Goal: Information Seeking & Learning: Check status

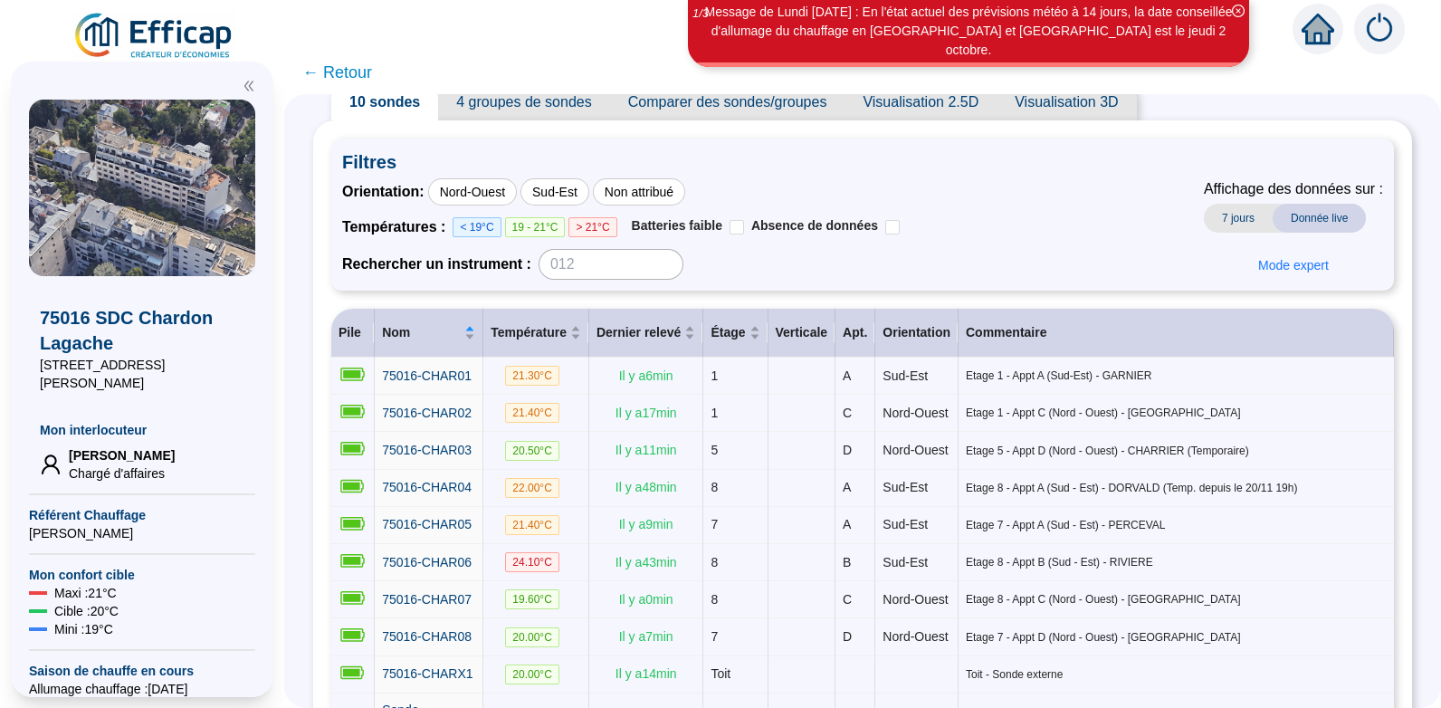
scroll to position [62, 0]
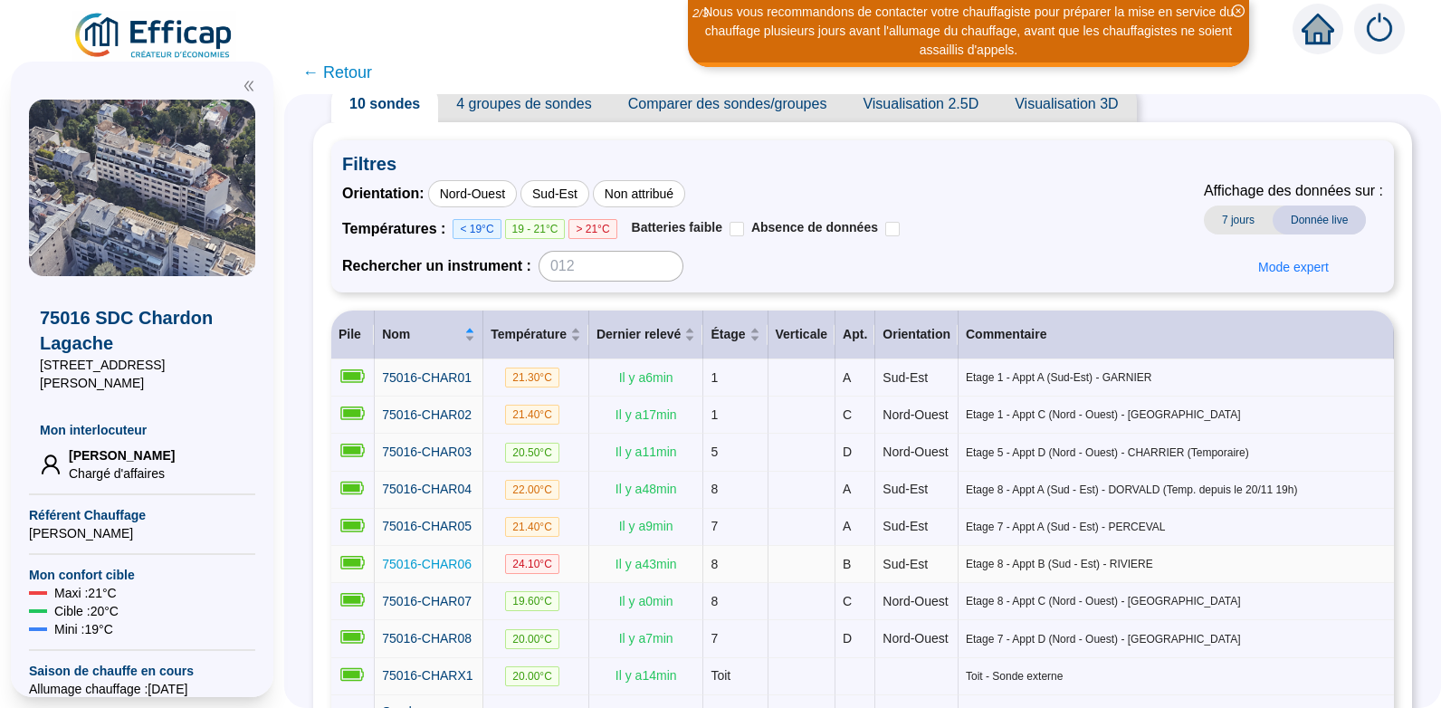
click at [458, 571] on span "75016-CHAR06" at bounding box center [427, 564] width 90 height 14
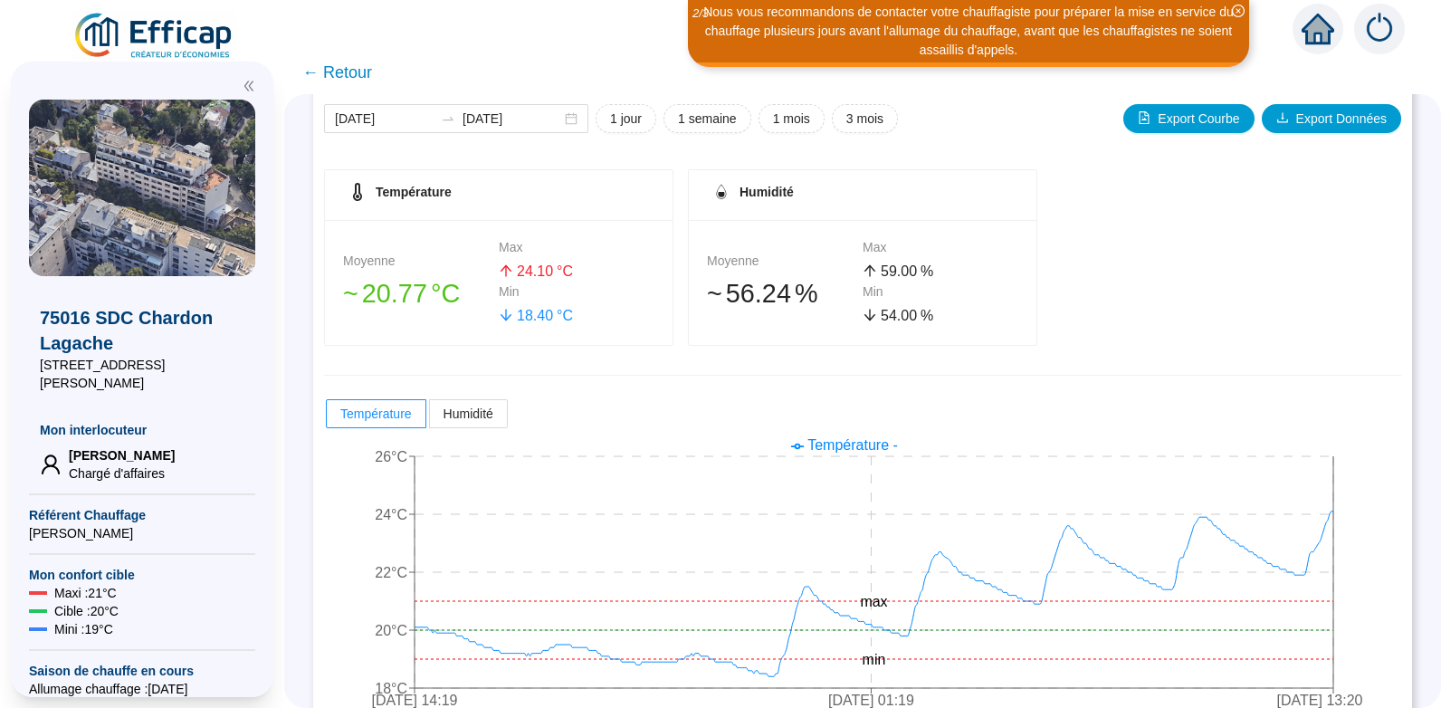
scroll to position [259, 0]
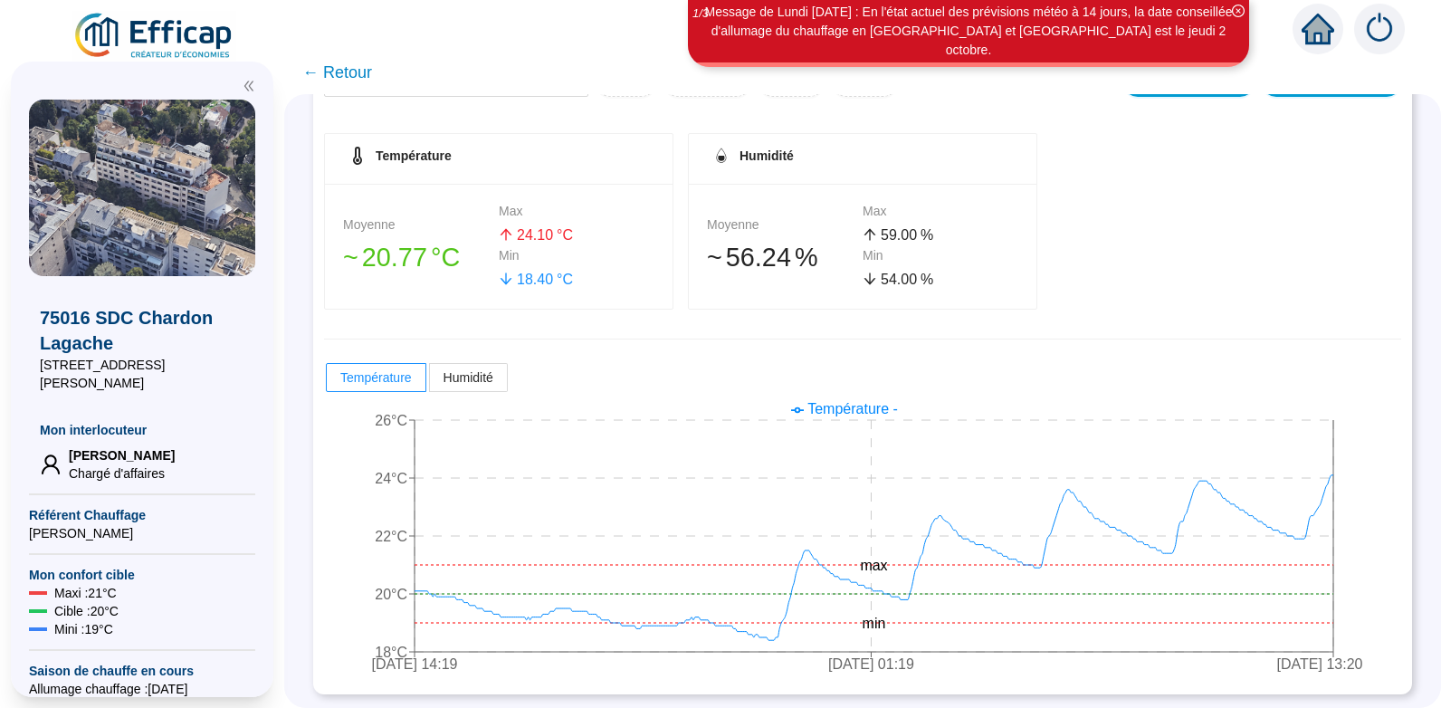
click at [348, 66] on span "← Retour" at bounding box center [337, 72] width 70 height 25
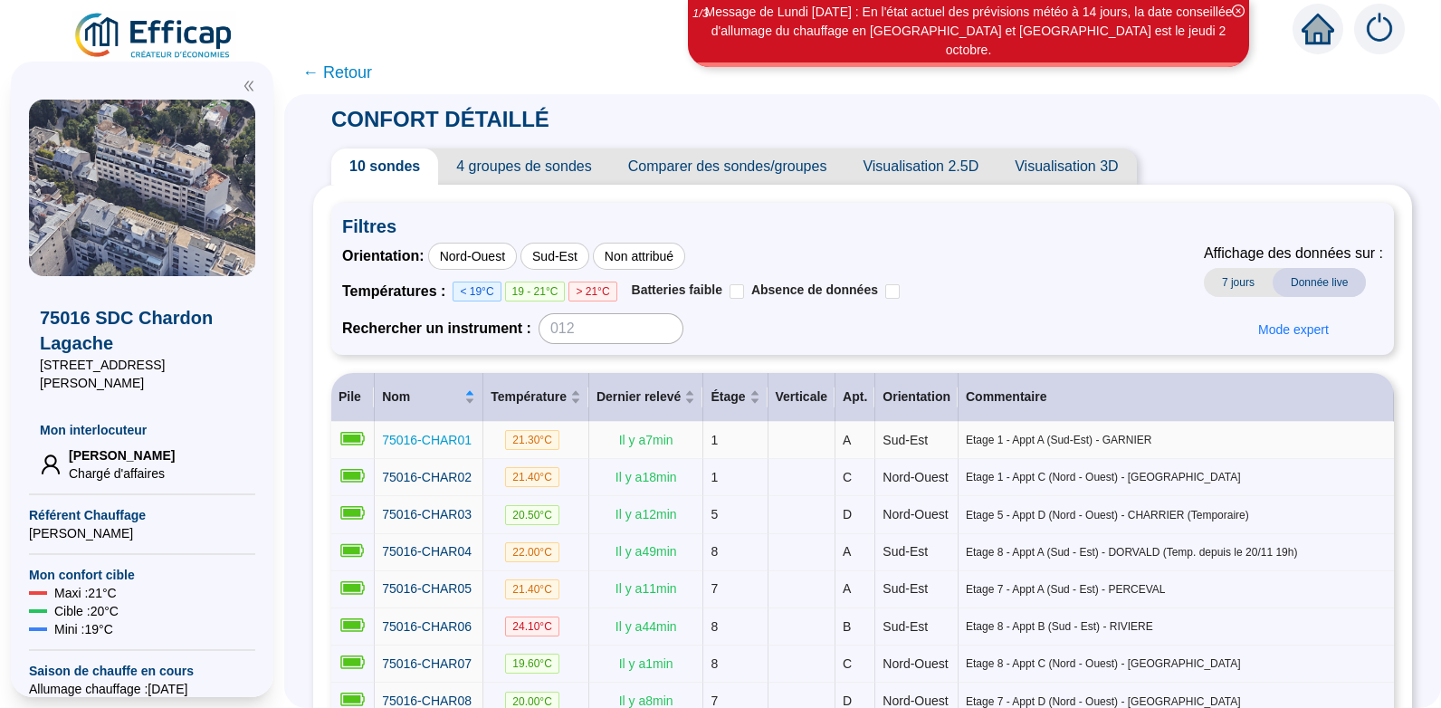
click at [455, 435] on span "75016-CHAR01" at bounding box center [427, 440] width 90 height 14
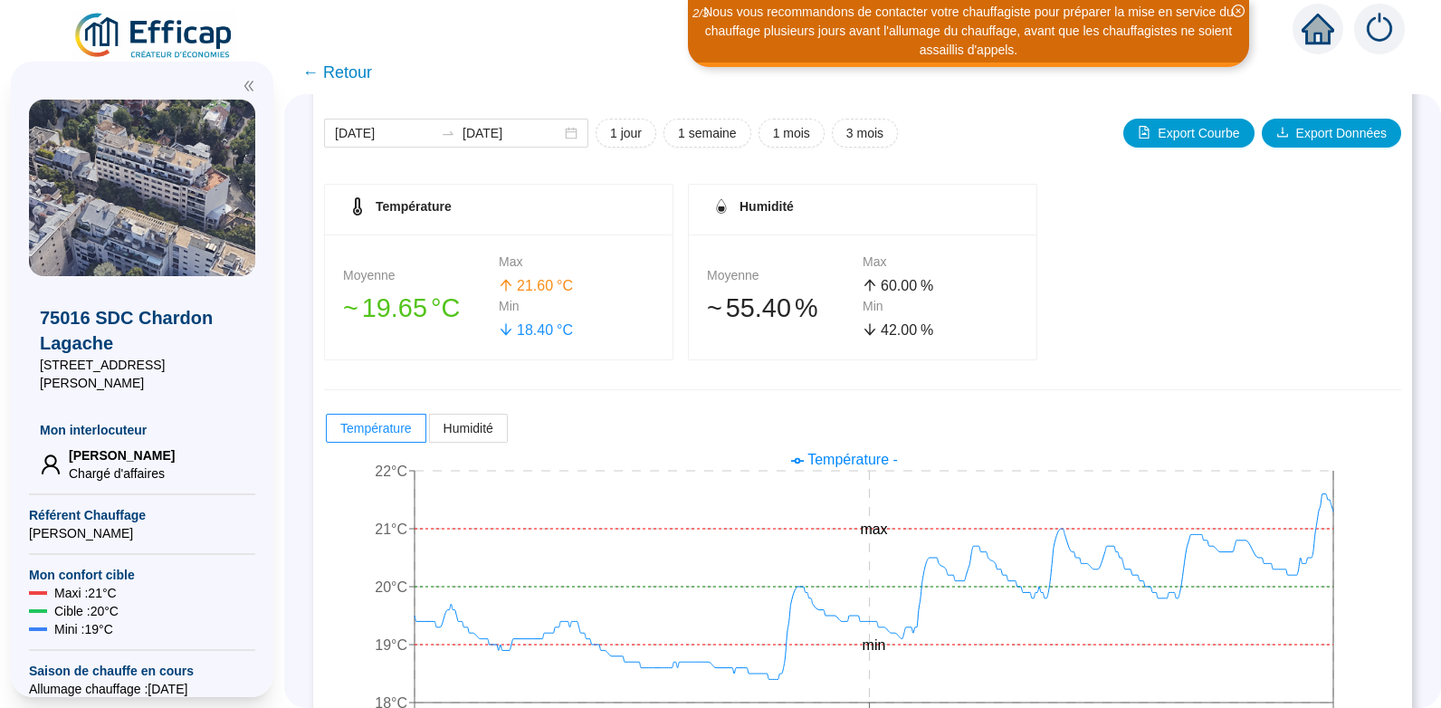
scroll to position [259, 0]
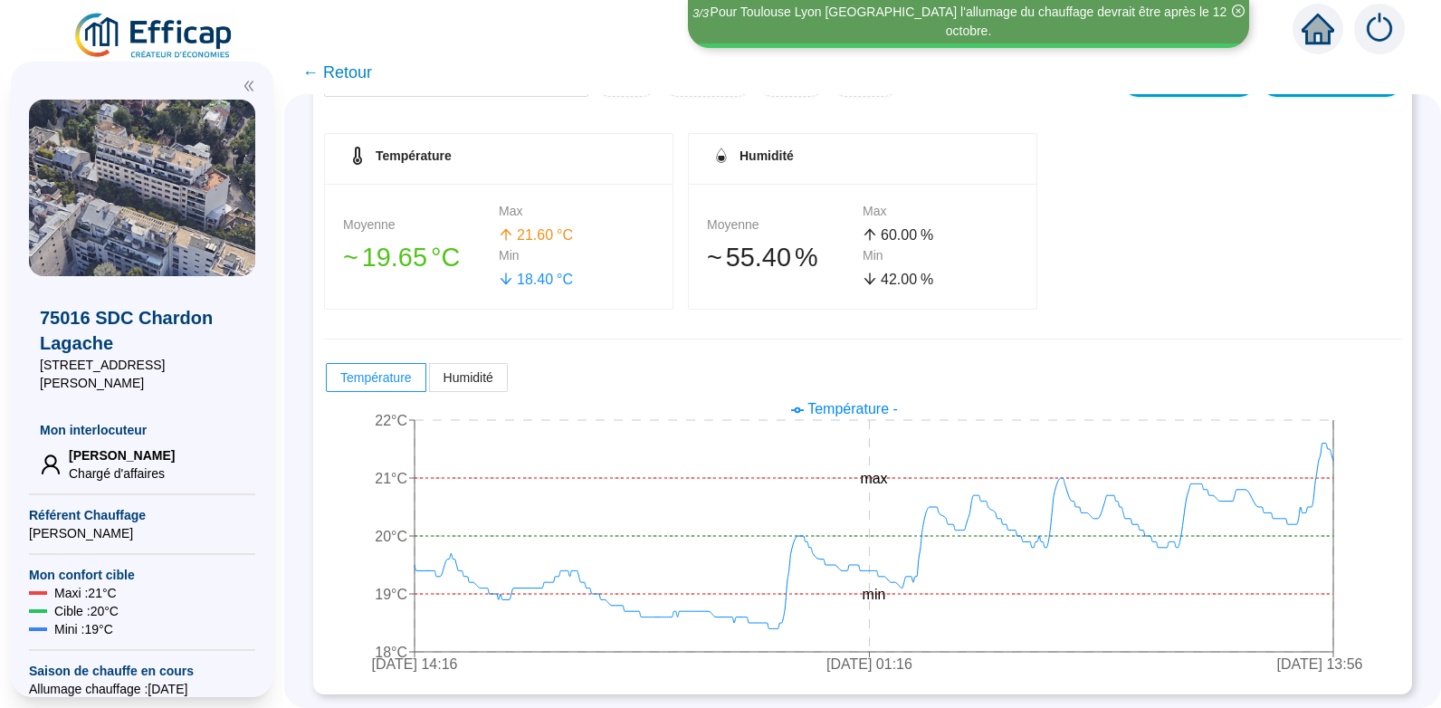
click at [349, 71] on span "← Retour" at bounding box center [337, 72] width 70 height 25
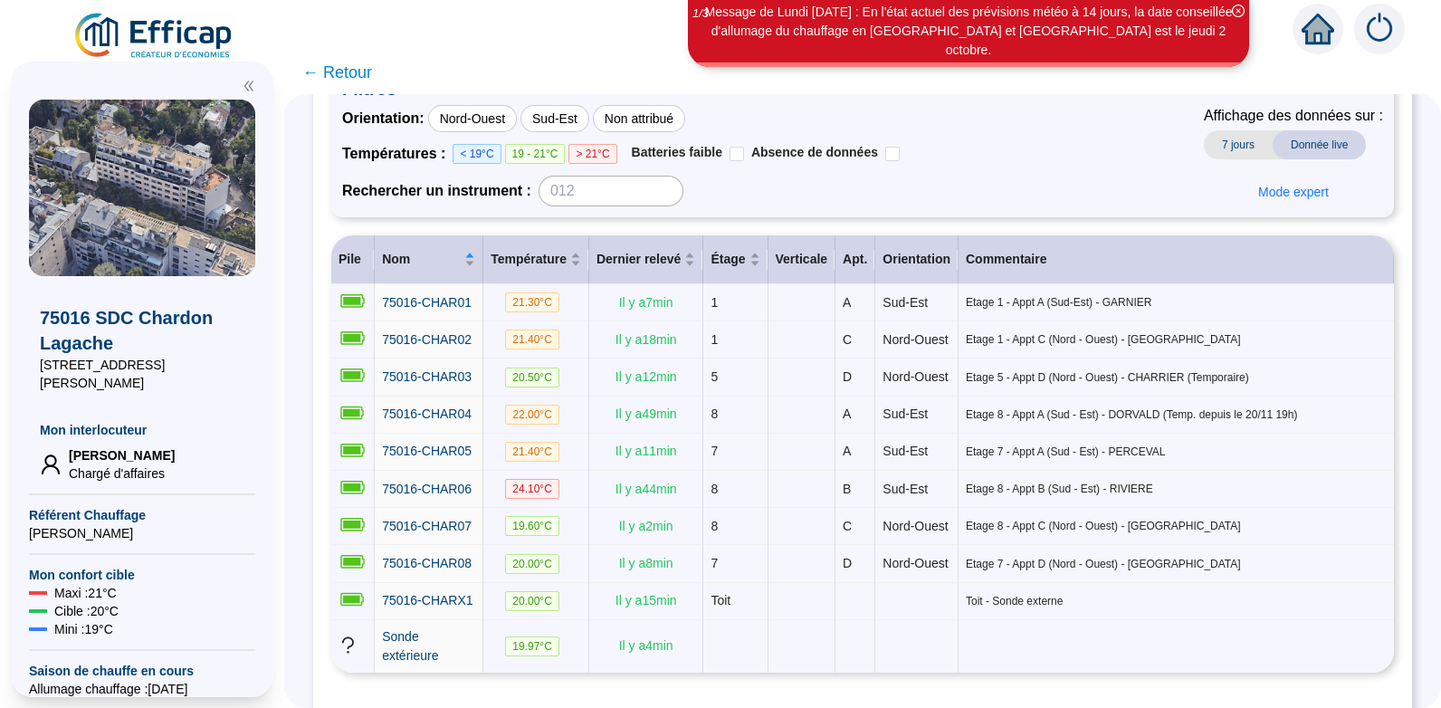
scroll to position [277, 0]
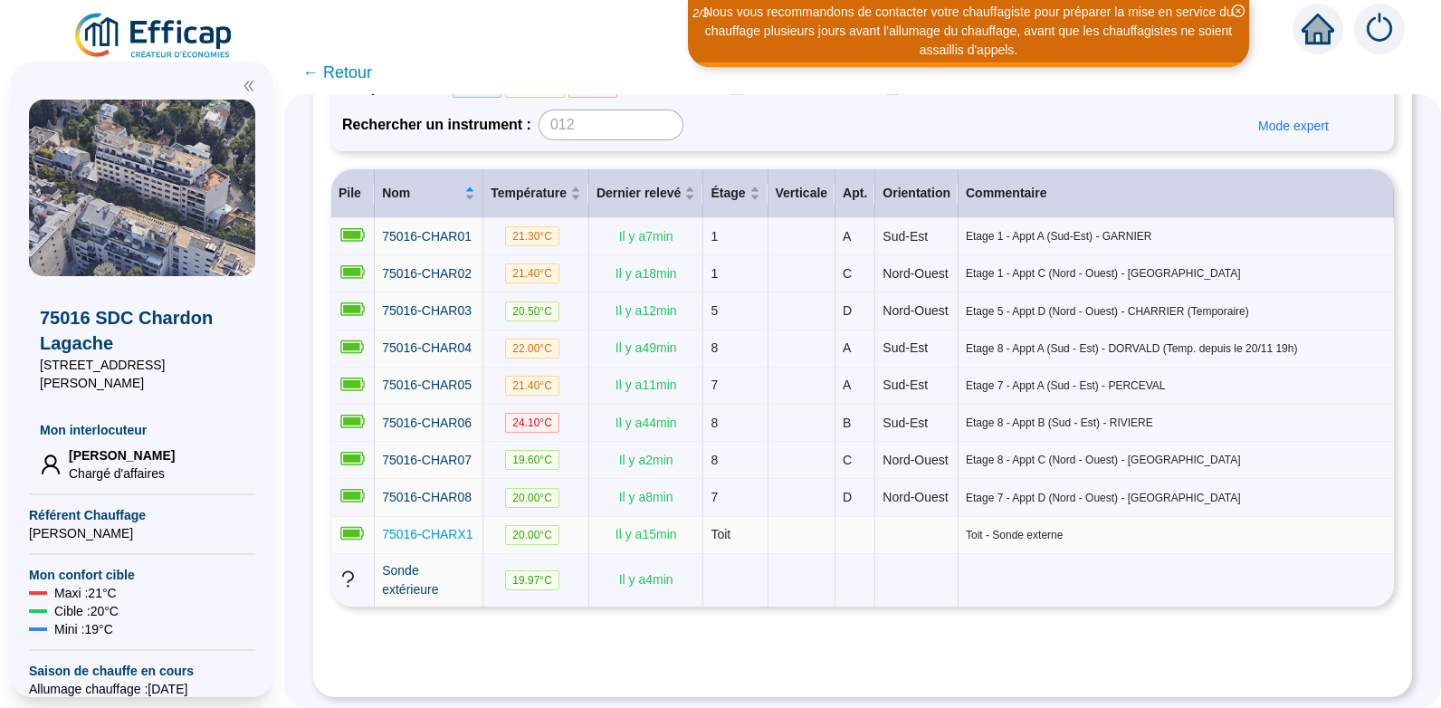
click at [454, 527] on span "75016-CHARX1" at bounding box center [427, 534] width 91 height 14
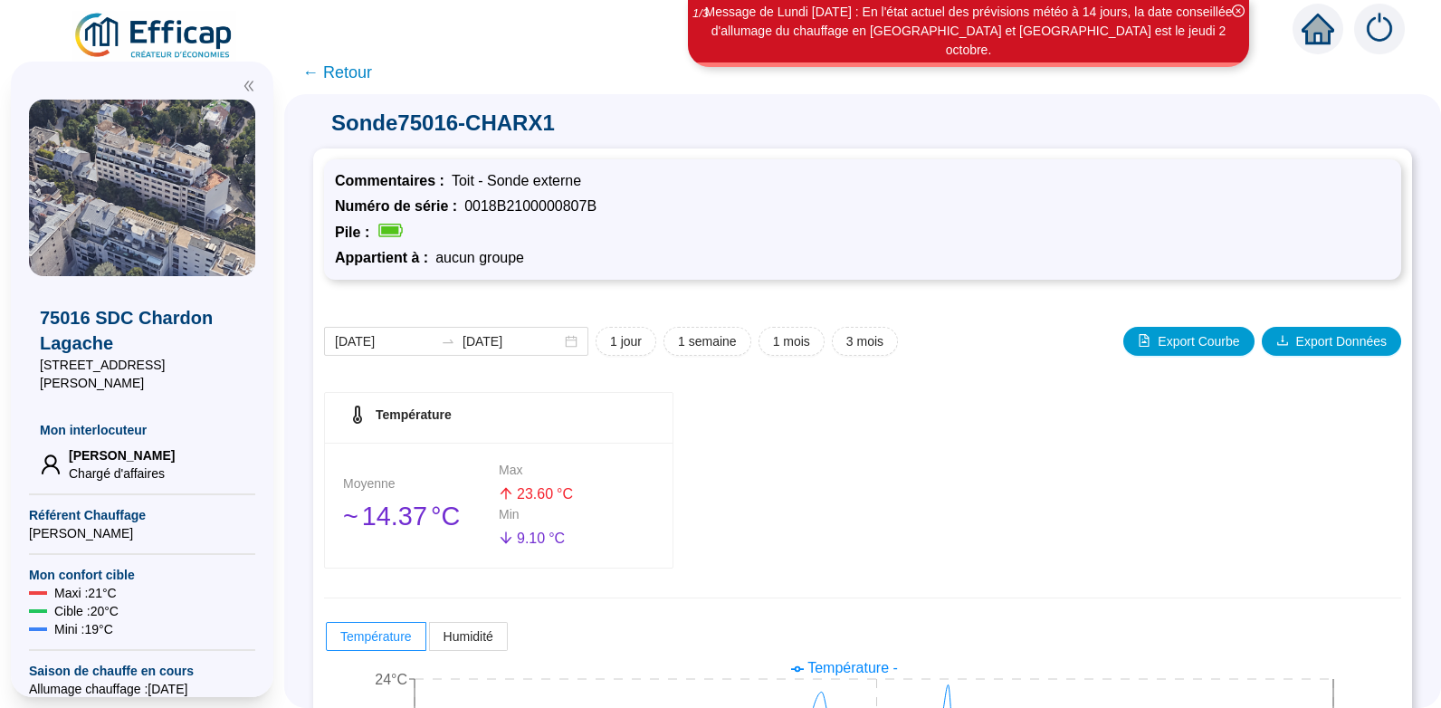
click at [356, 69] on span "← Retour" at bounding box center [337, 72] width 70 height 25
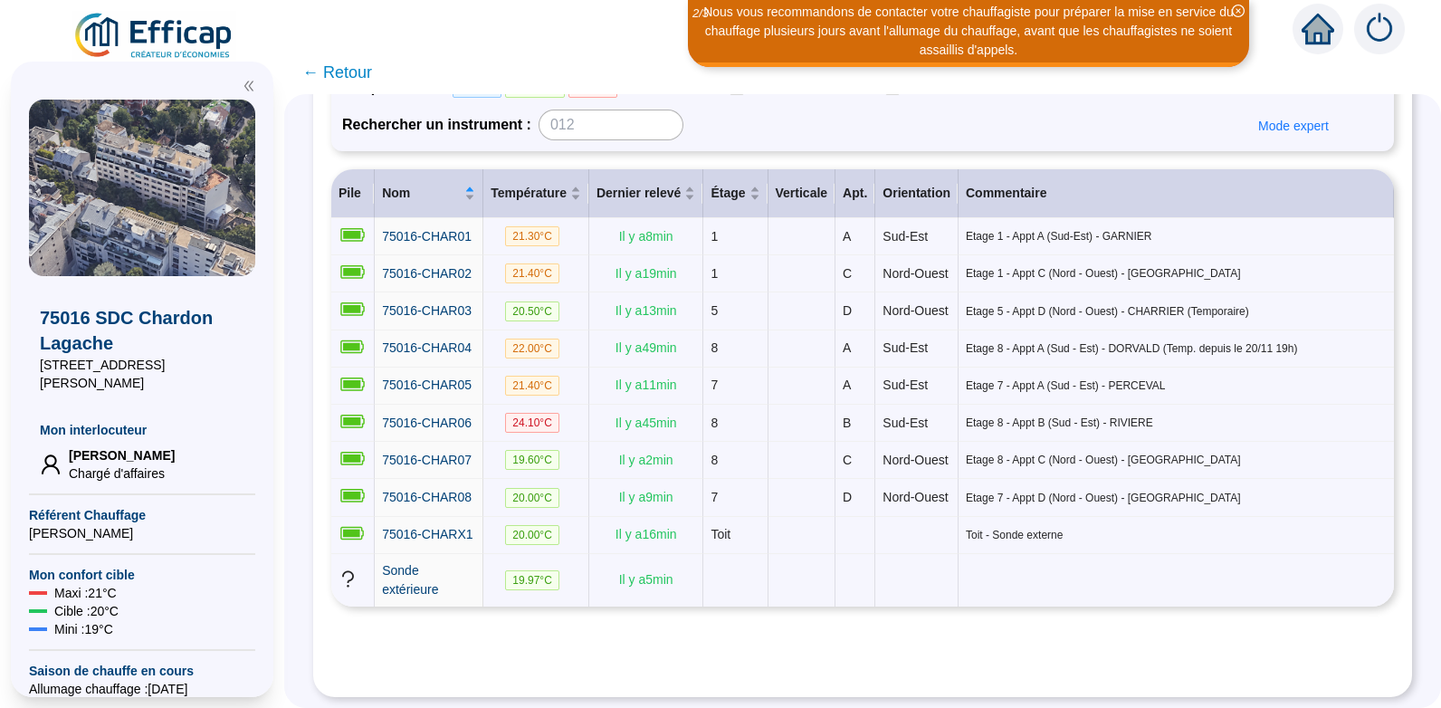
scroll to position [277, 0]
click at [447, 527] on span "75016-CHARX1" at bounding box center [427, 534] width 91 height 14
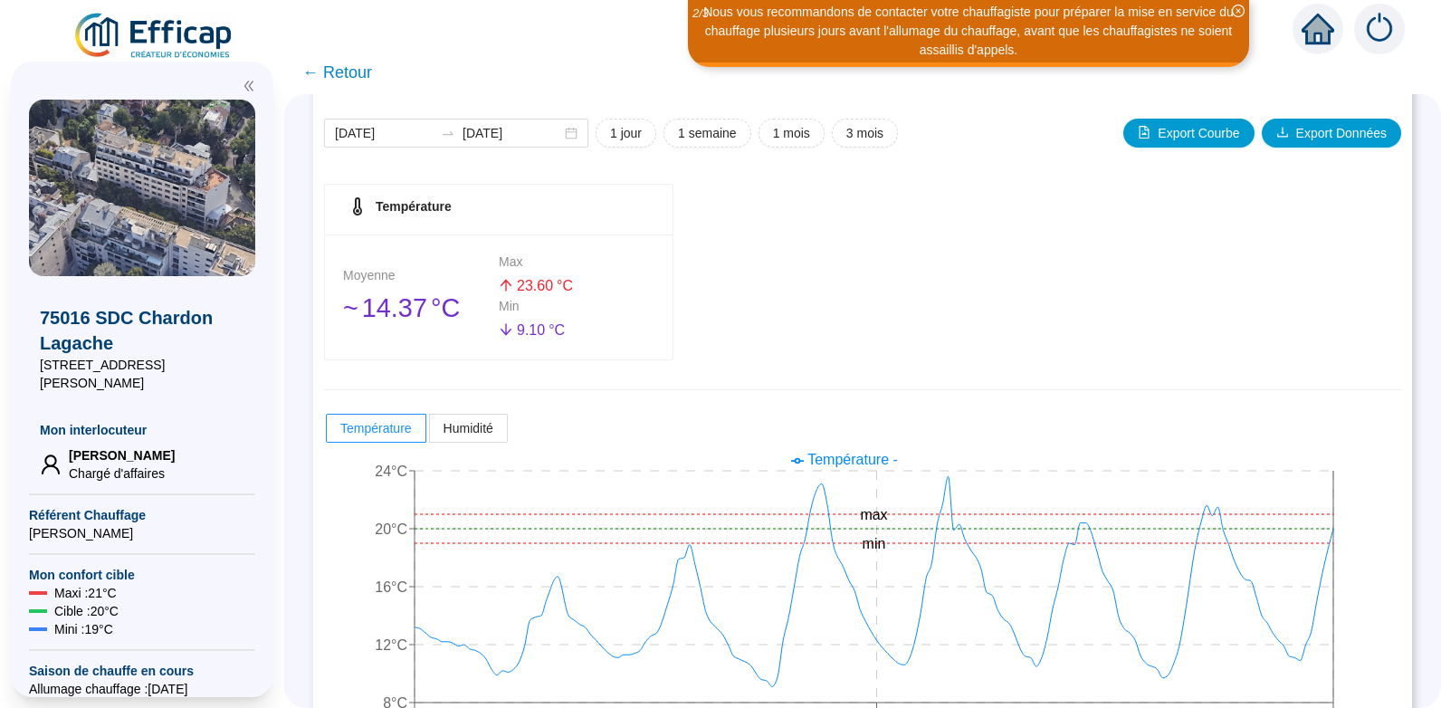
scroll to position [259, 0]
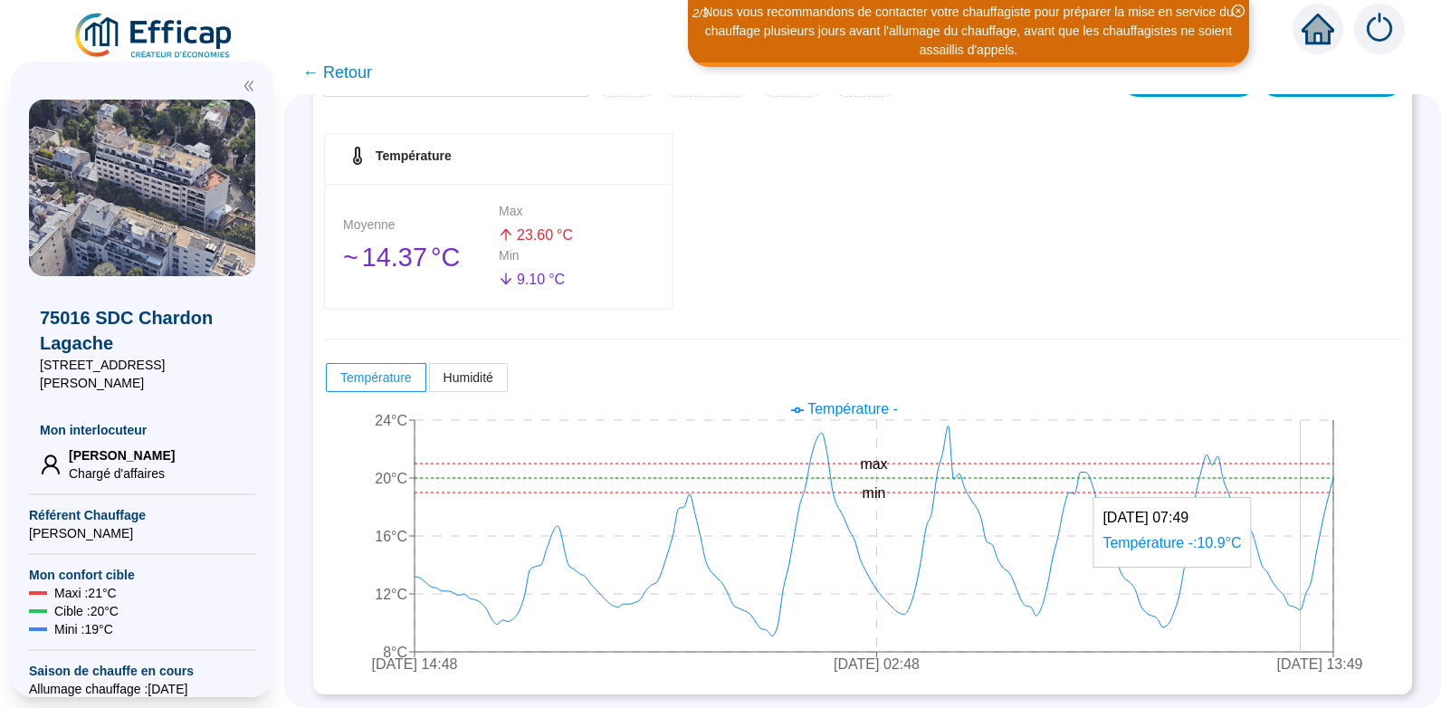
click at [1316, 612] on icon "[DATE] 14:48 [DATE] 02:48 [DATE] 13:49 8°C 12°C 16°C 20°C 24°C min max" at bounding box center [849, 539] width 1050 height 290
click at [1318, 609] on icon "[DATE] 14:48 [DATE] 02:48 [DATE] 13:49 8°C 12°C 16°C 20°C 24°C min max" at bounding box center [849, 539] width 1050 height 290
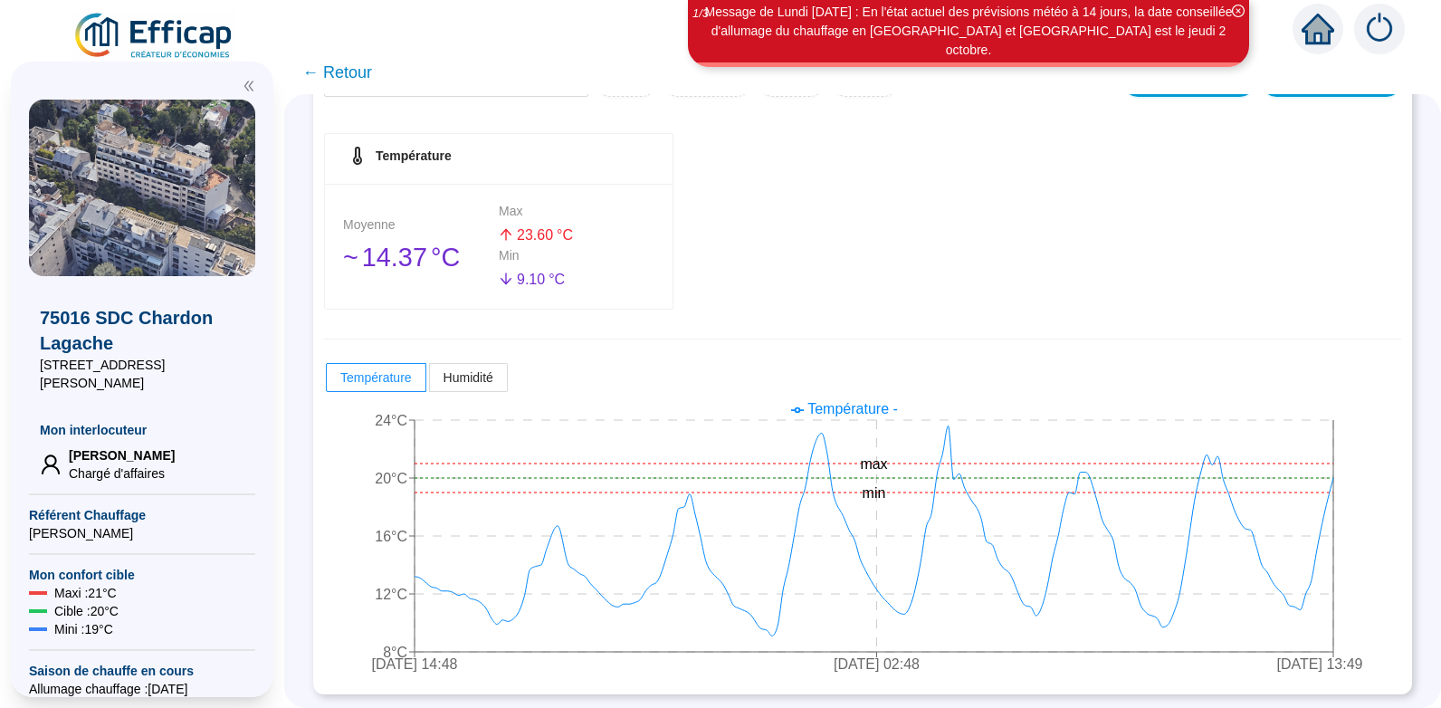
click at [349, 68] on span "← Retour" at bounding box center [337, 72] width 70 height 25
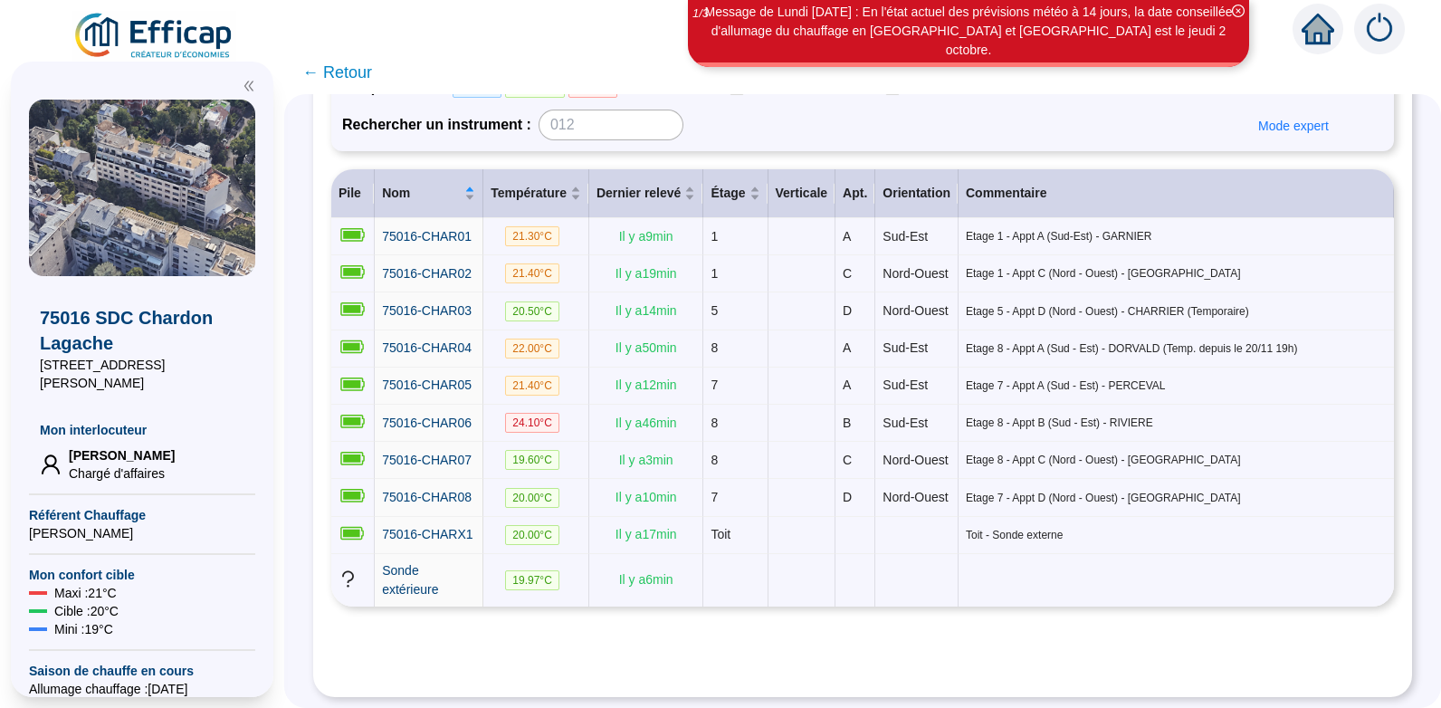
scroll to position [277, 0]
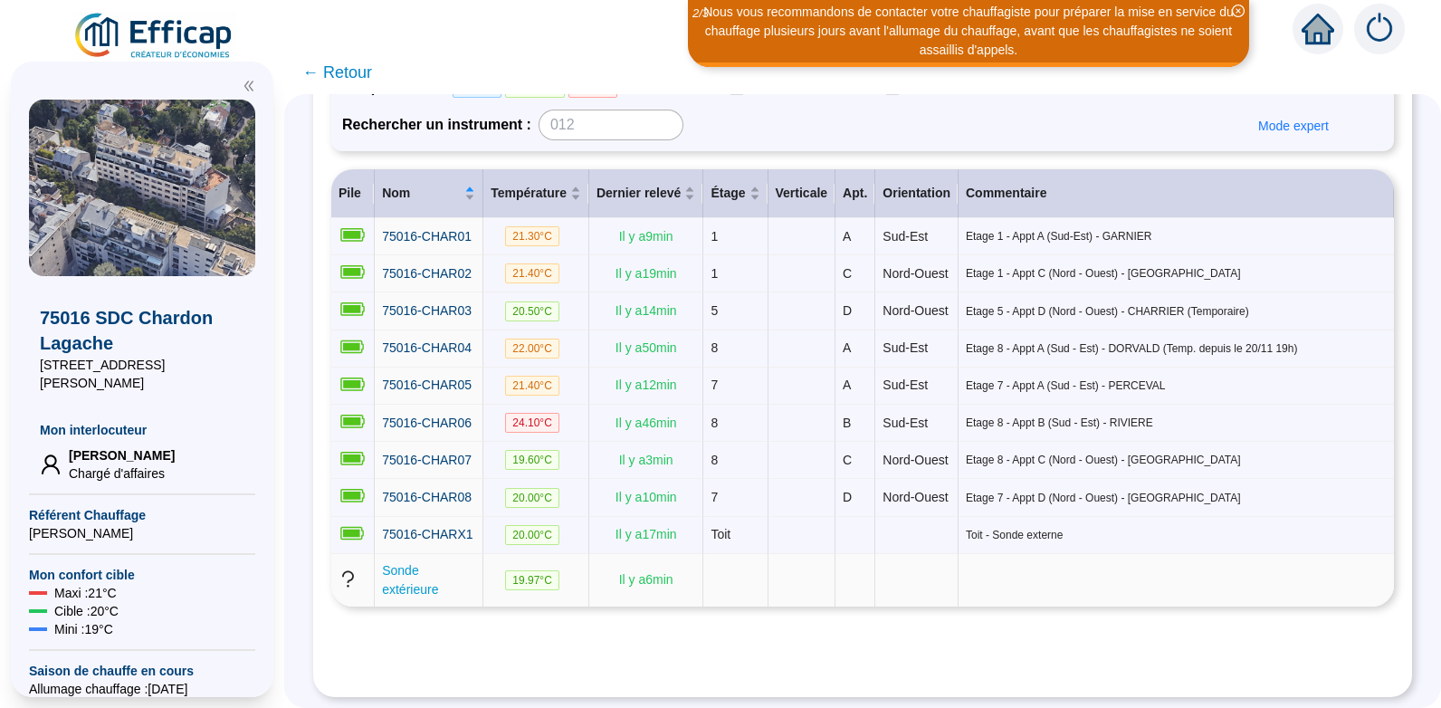
click at [438, 569] on span "Sonde extérieure" at bounding box center [410, 579] width 56 height 33
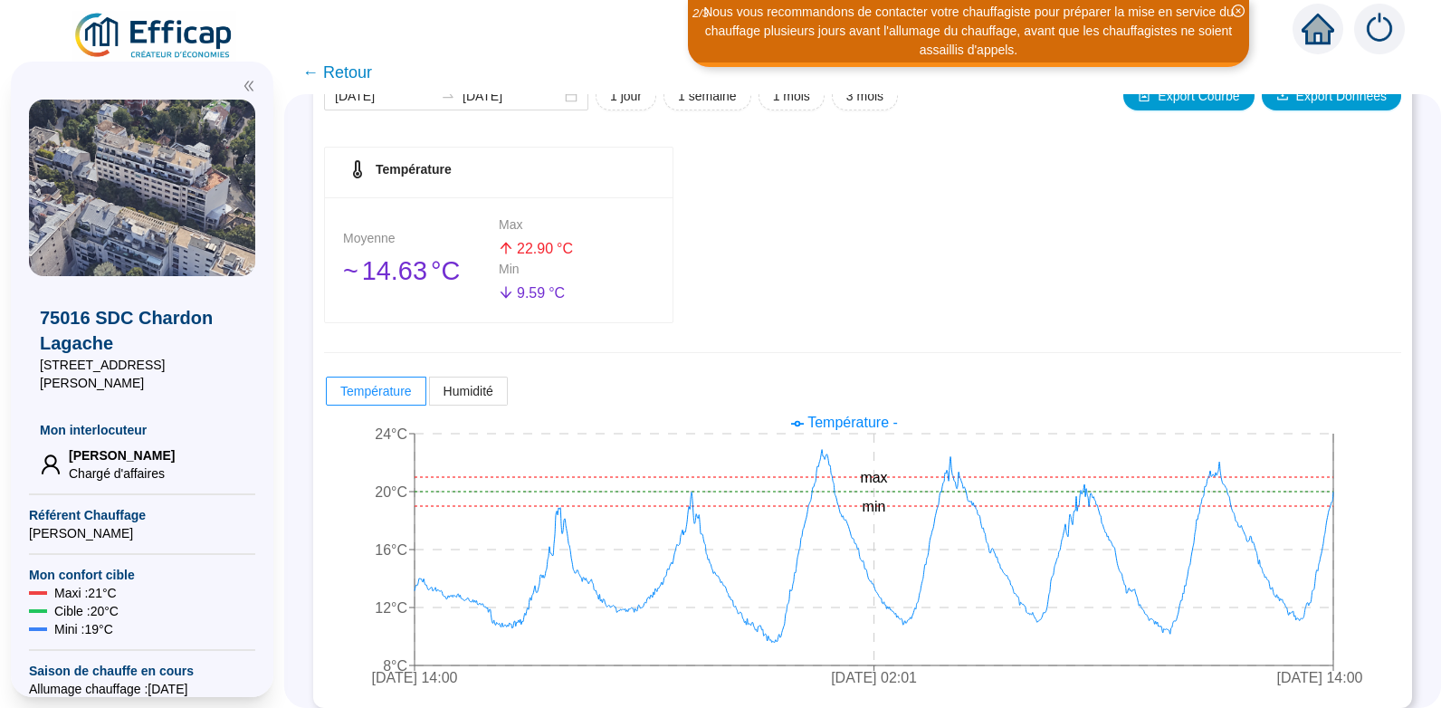
scroll to position [259, 0]
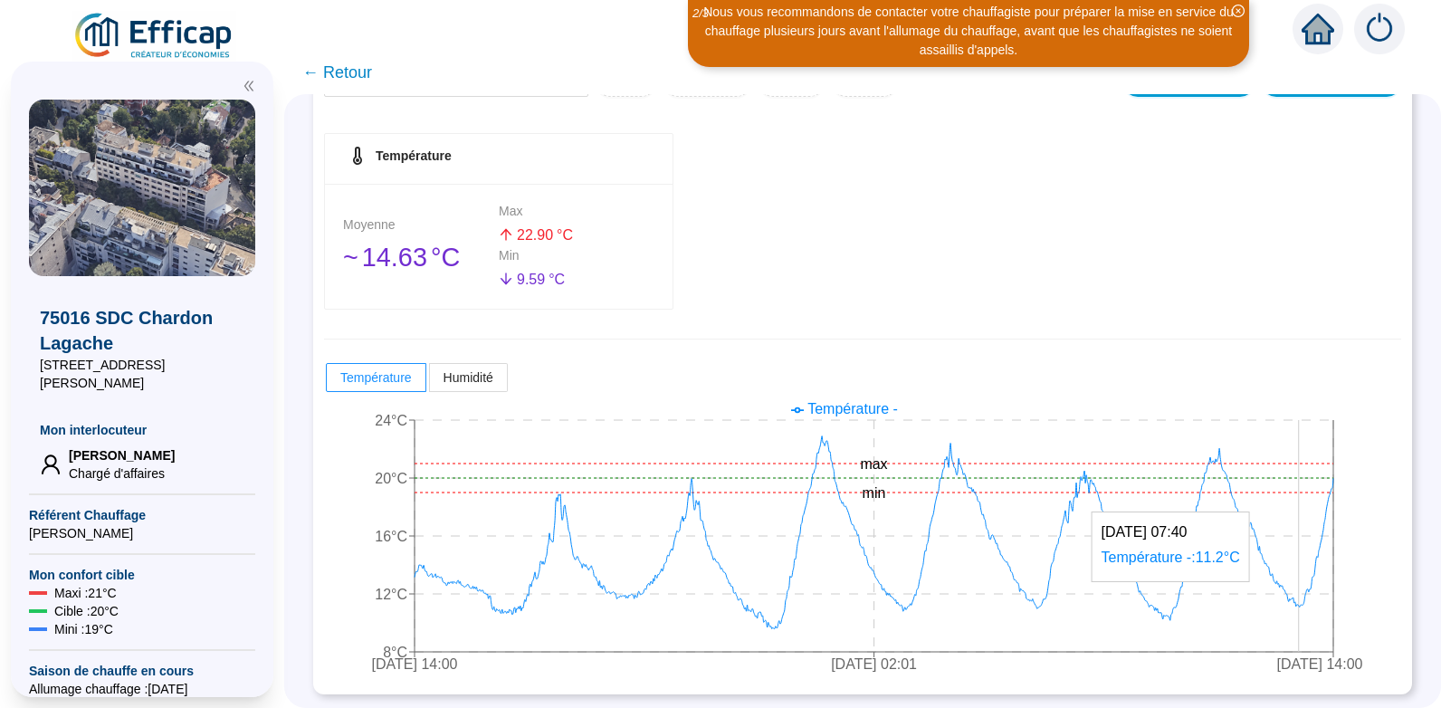
click at [1313, 627] on icon "[DATE] 14:00 [DATE] 02:01 [DATE] 14:00 8°C 12°C 16°C 20°C 24°C min max" at bounding box center [849, 539] width 1050 height 290
click at [363, 71] on span "← Retour" at bounding box center [337, 72] width 70 height 25
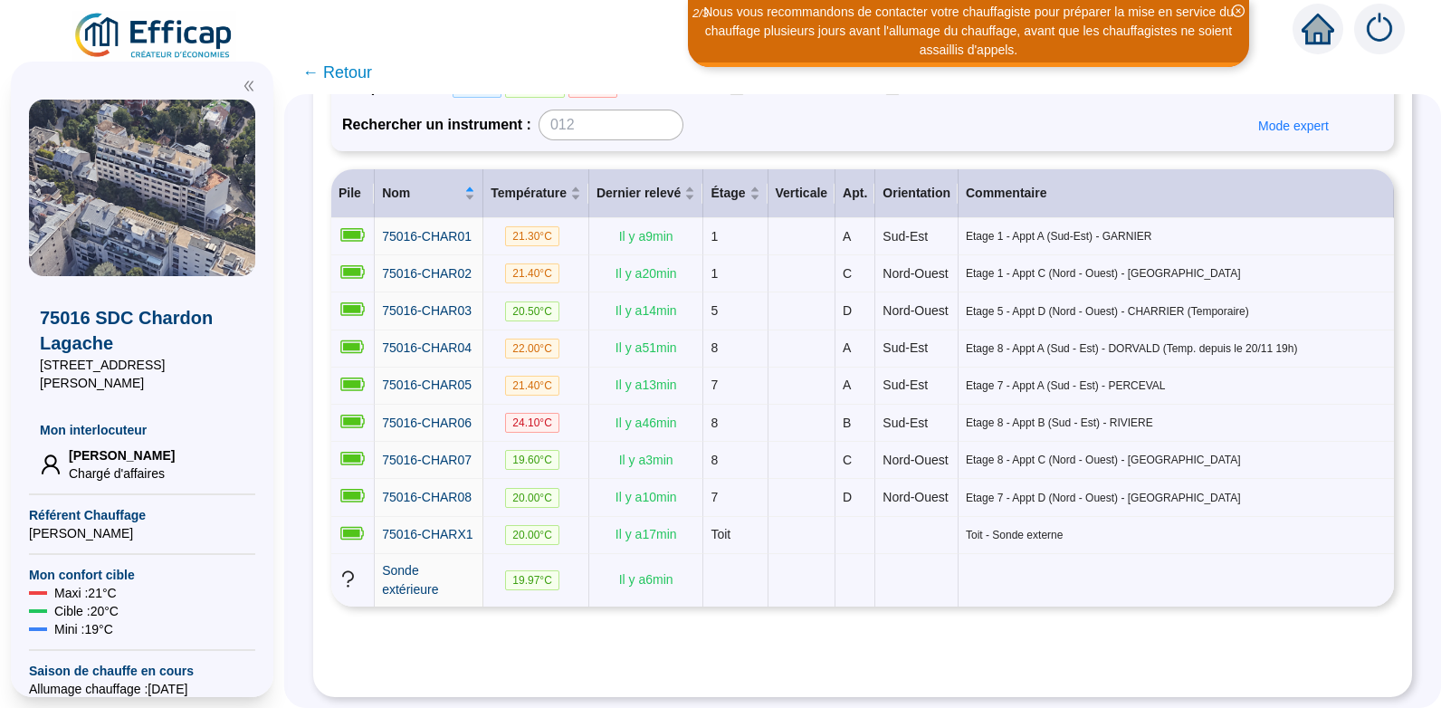
scroll to position [277, 0]
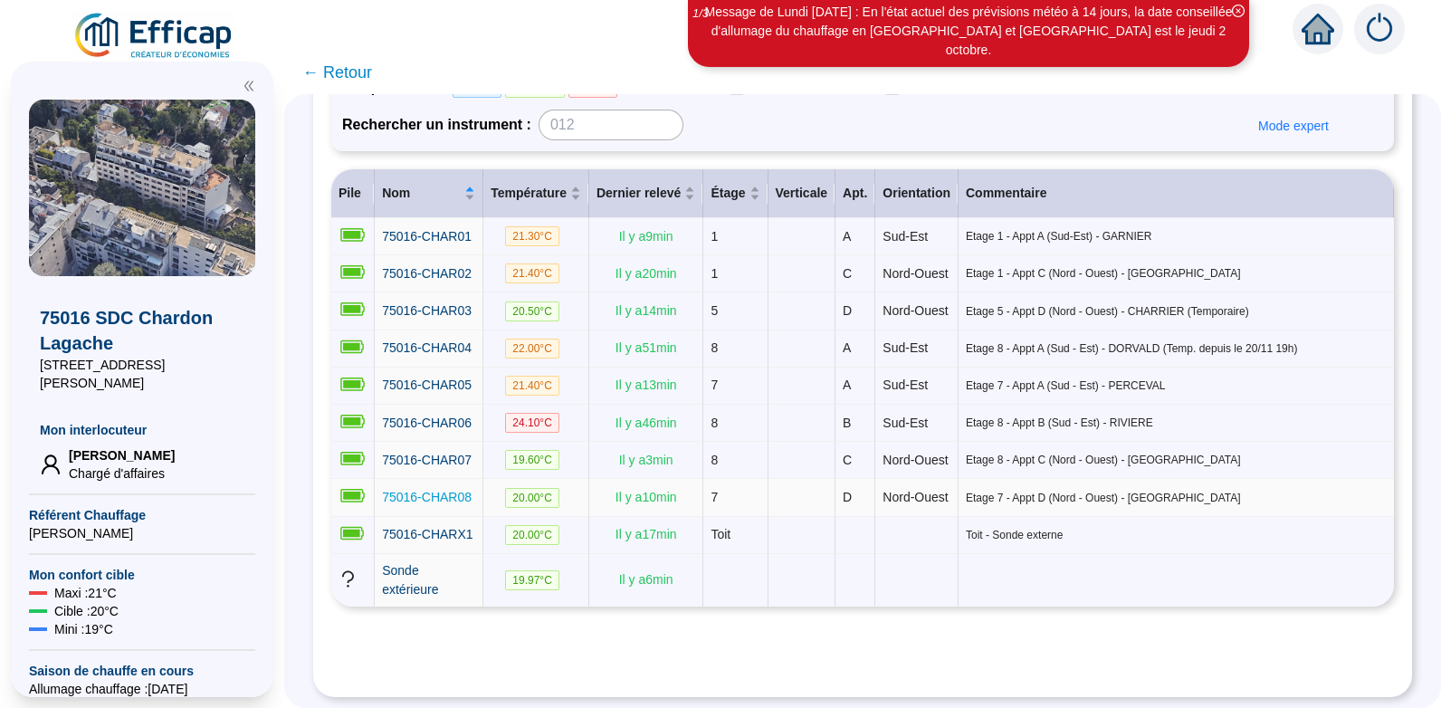
click at [438, 490] on span "75016-CHAR08" at bounding box center [427, 497] width 90 height 14
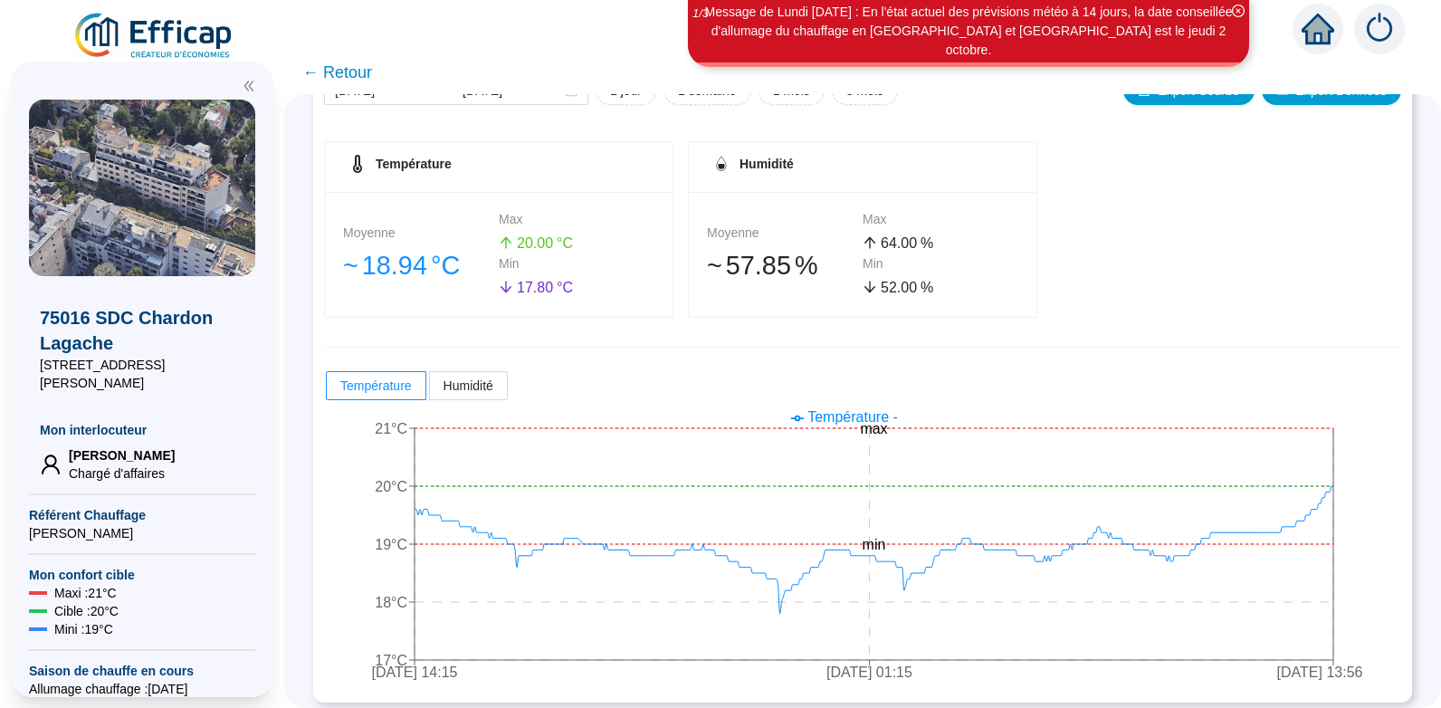
scroll to position [259, 0]
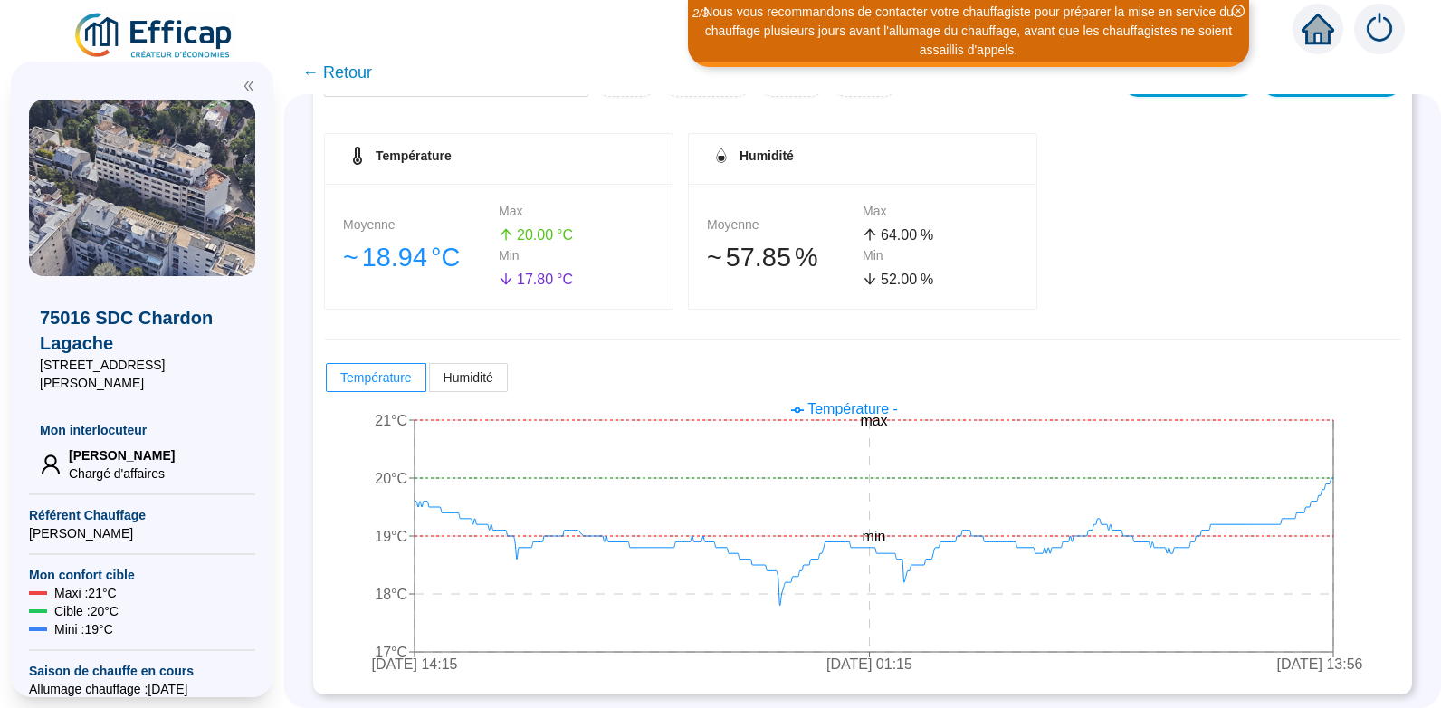
click at [359, 72] on span "← Retour" at bounding box center [337, 72] width 70 height 25
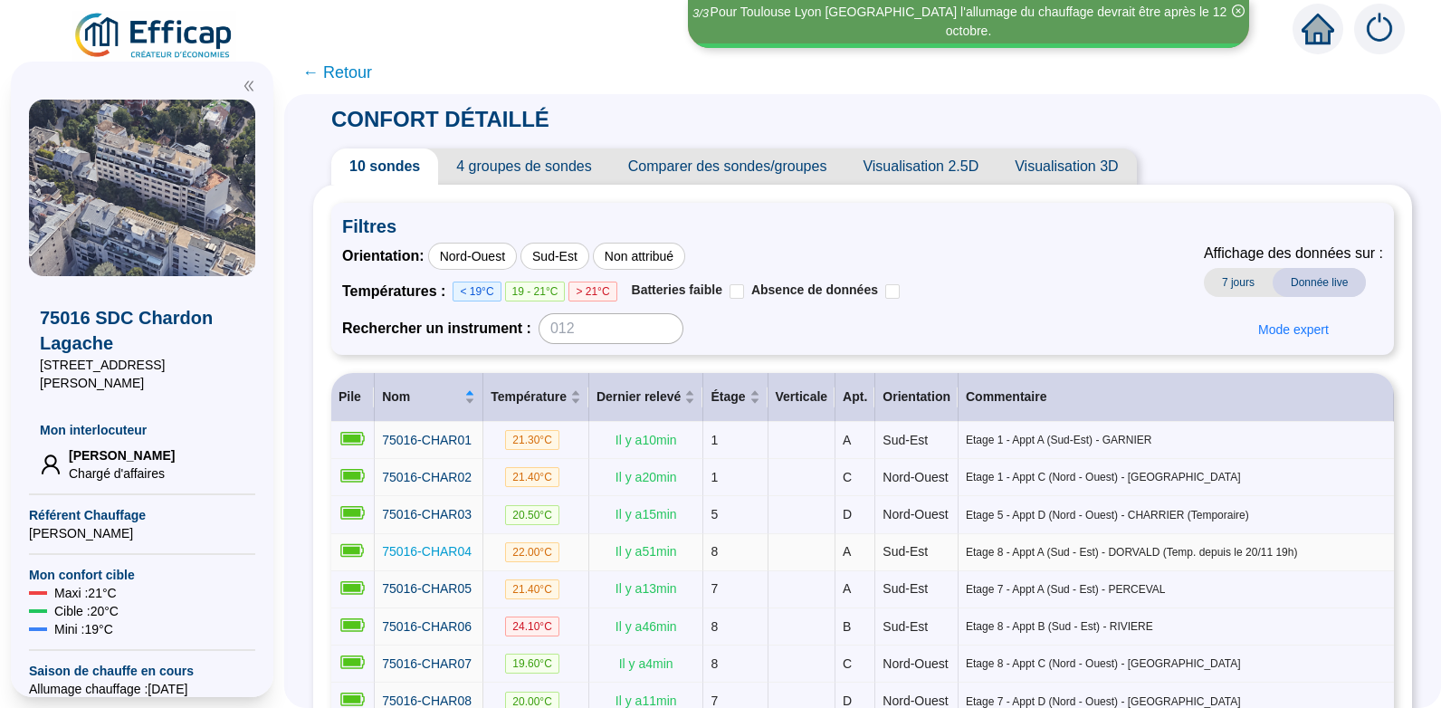
click at [440, 559] on span "75016-CHAR04" at bounding box center [427, 551] width 90 height 14
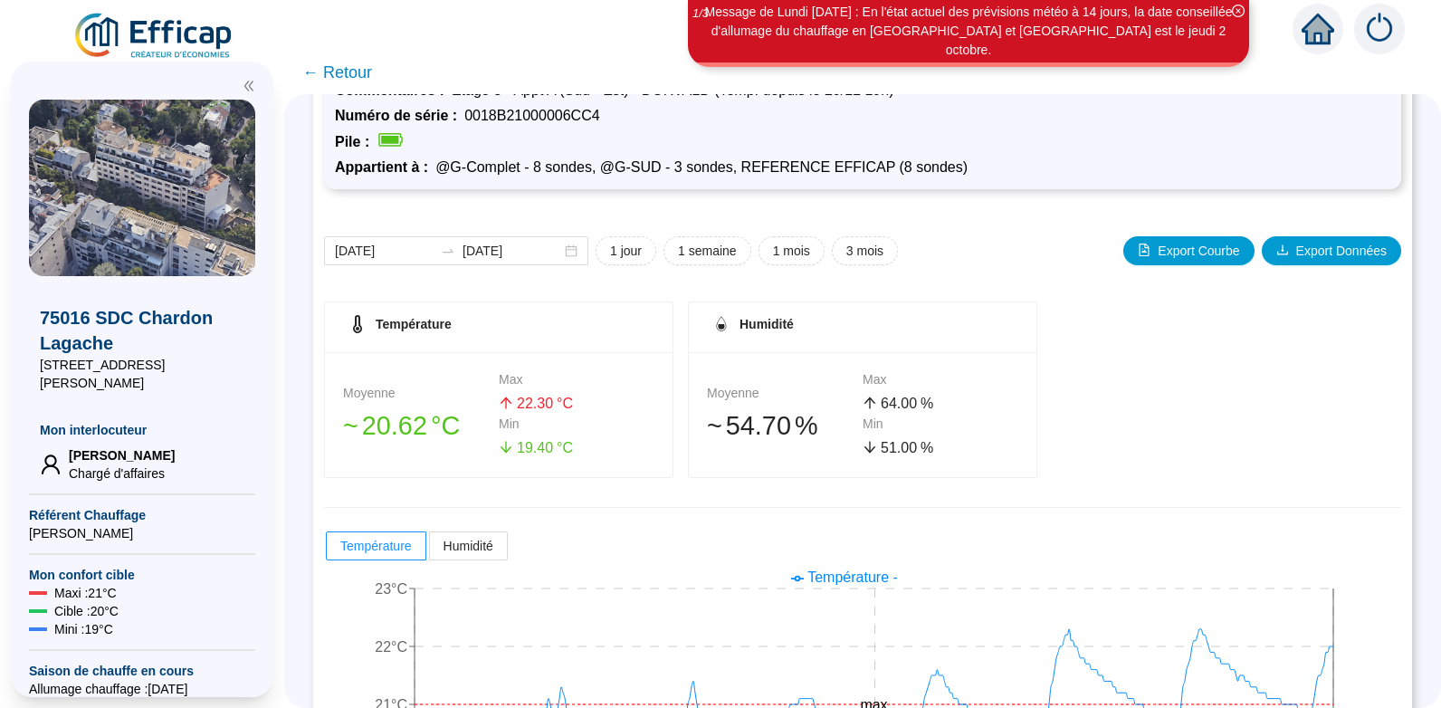
scroll to position [259, 0]
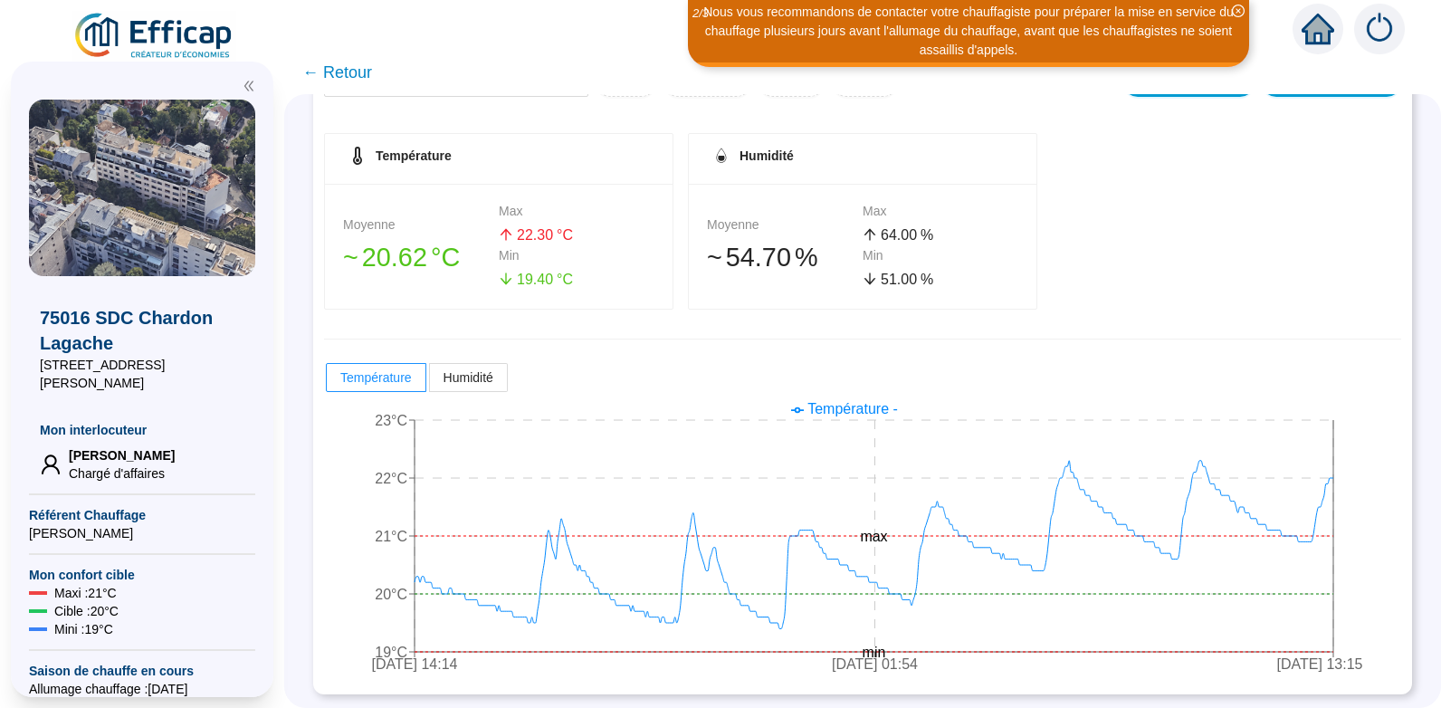
click at [358, 72] on span "← Retour" at bounding box center [337, 72] width 70 height 25
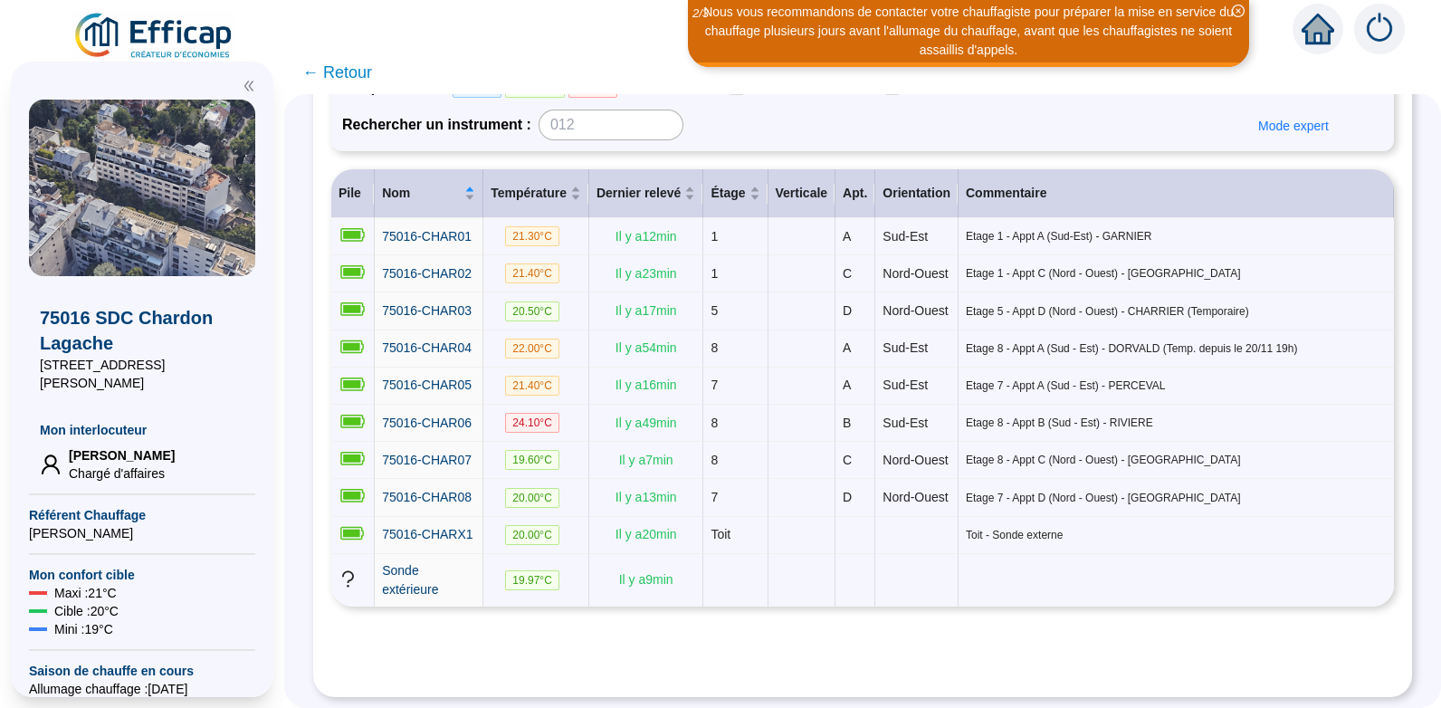
scroll to position [277, 0]
click at [359, 66] on span "← Retour" at bounding box center [337, 72] width 70 height 25
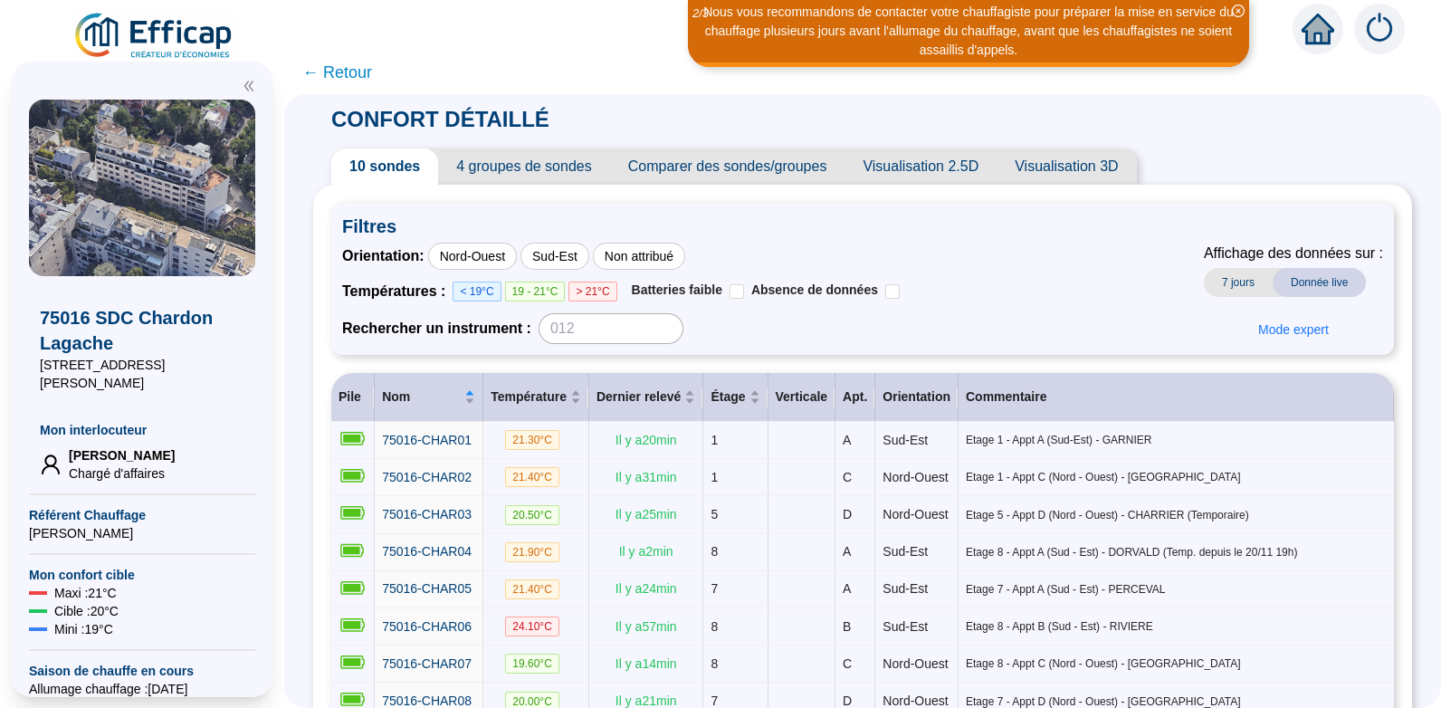
click at [353, 72] on span "← Retour" at bounding box center [337, 72] width 70 height 25
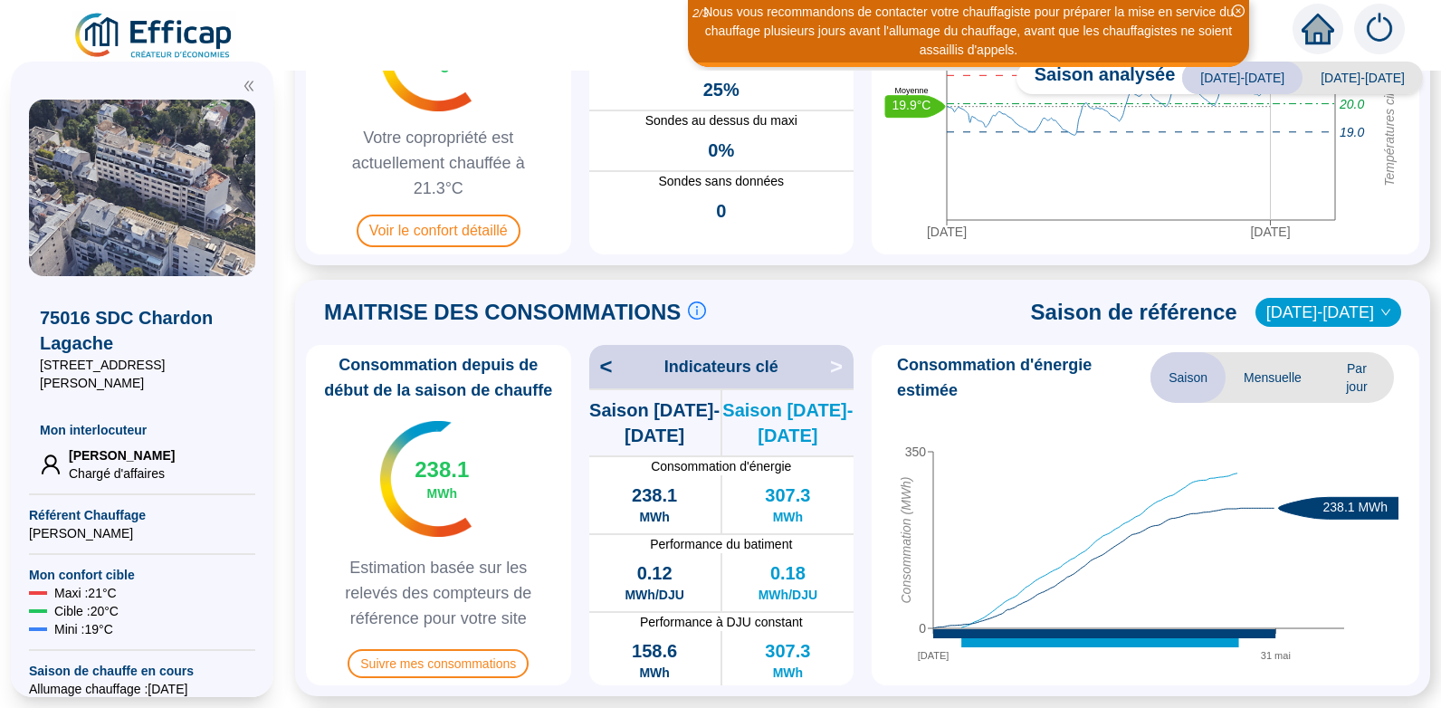
scroll to position [221, 0]
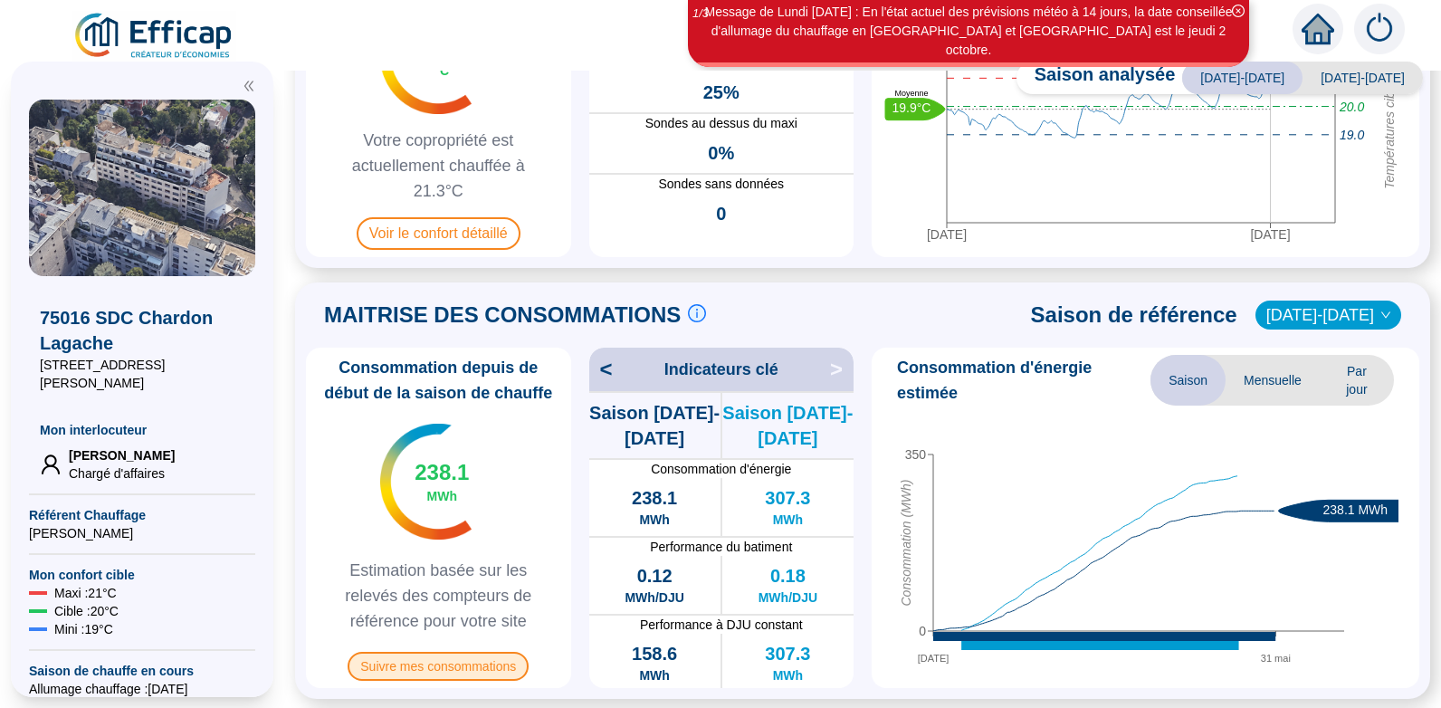
click at [455, 666] on span "Suivre mes consommations" at bounding box center [438, 666] width 181 height 29
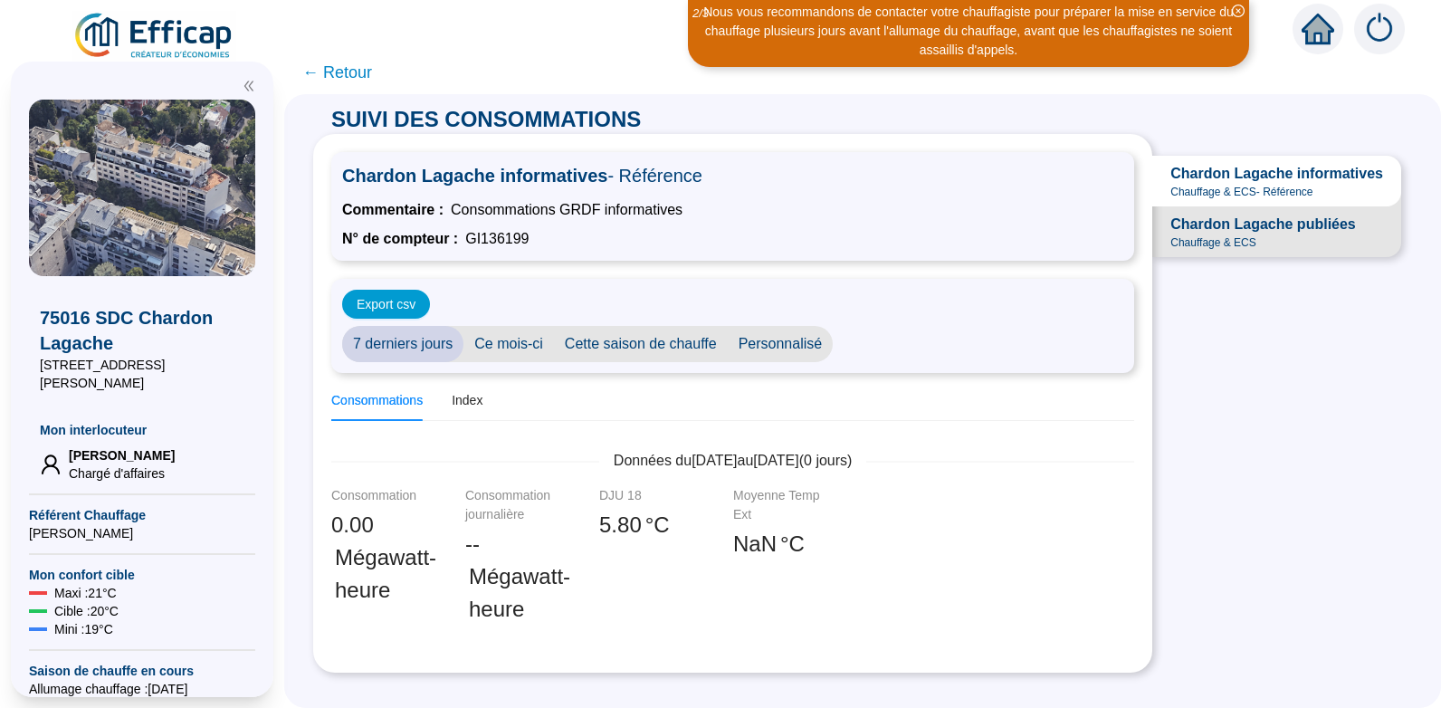
click at [531, 343] on span "Ce mois-ci" at bounding box center [509, 344] width 91 height 36
click at [649, 342] on span "Cette saison de chauffe" at bounding box center [641, 344] width 174 height 36
click at [393, 398] on div "Consommations" at bounding box center [376, 400] width 91 height 19
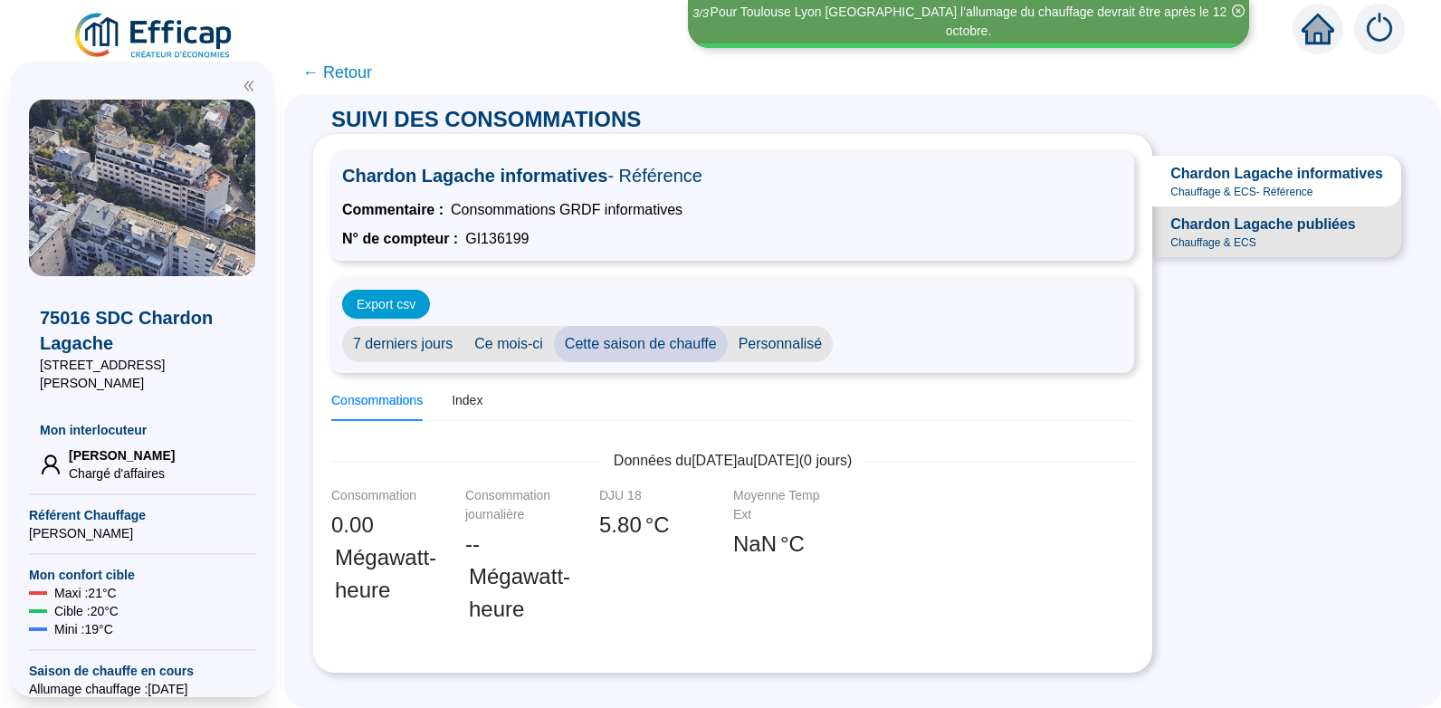
click at [355, 71] on span "← Retour" at bounding box center [337, 72] width 70 height 25
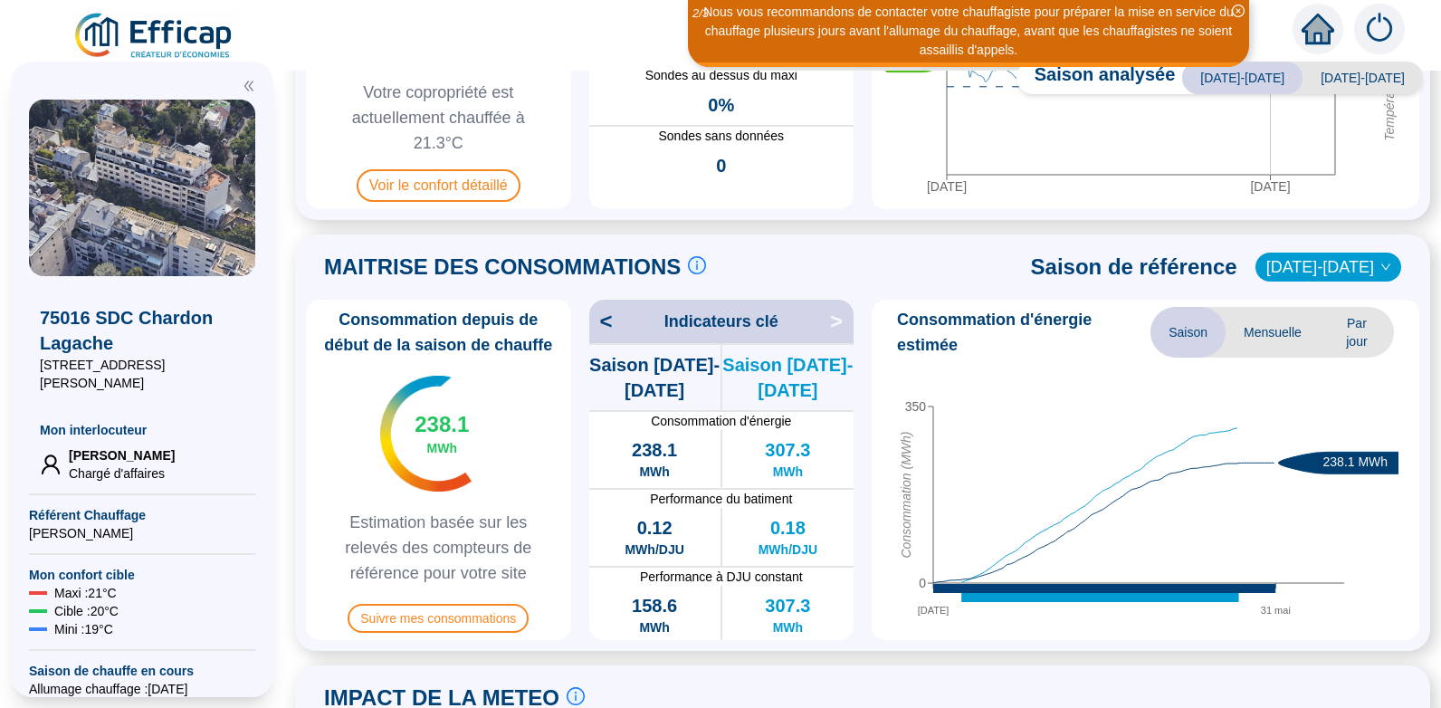
scroll to position [259, 0]
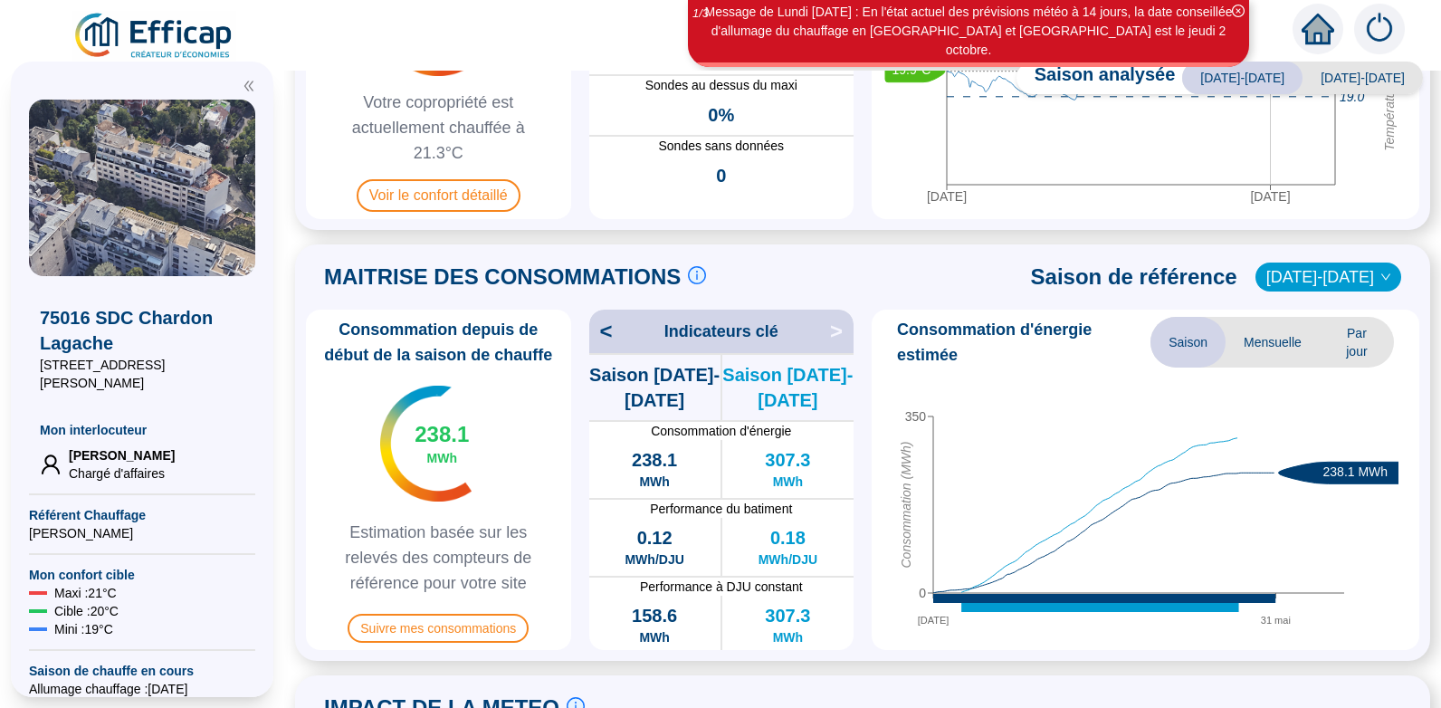
click at [1381, 275] on icon "down" at bounding box center [1386, 277] width 11 height 11
click at [1346, 268] on span "2019-2020" at bounding box center [1329, 276] width 124 height 27
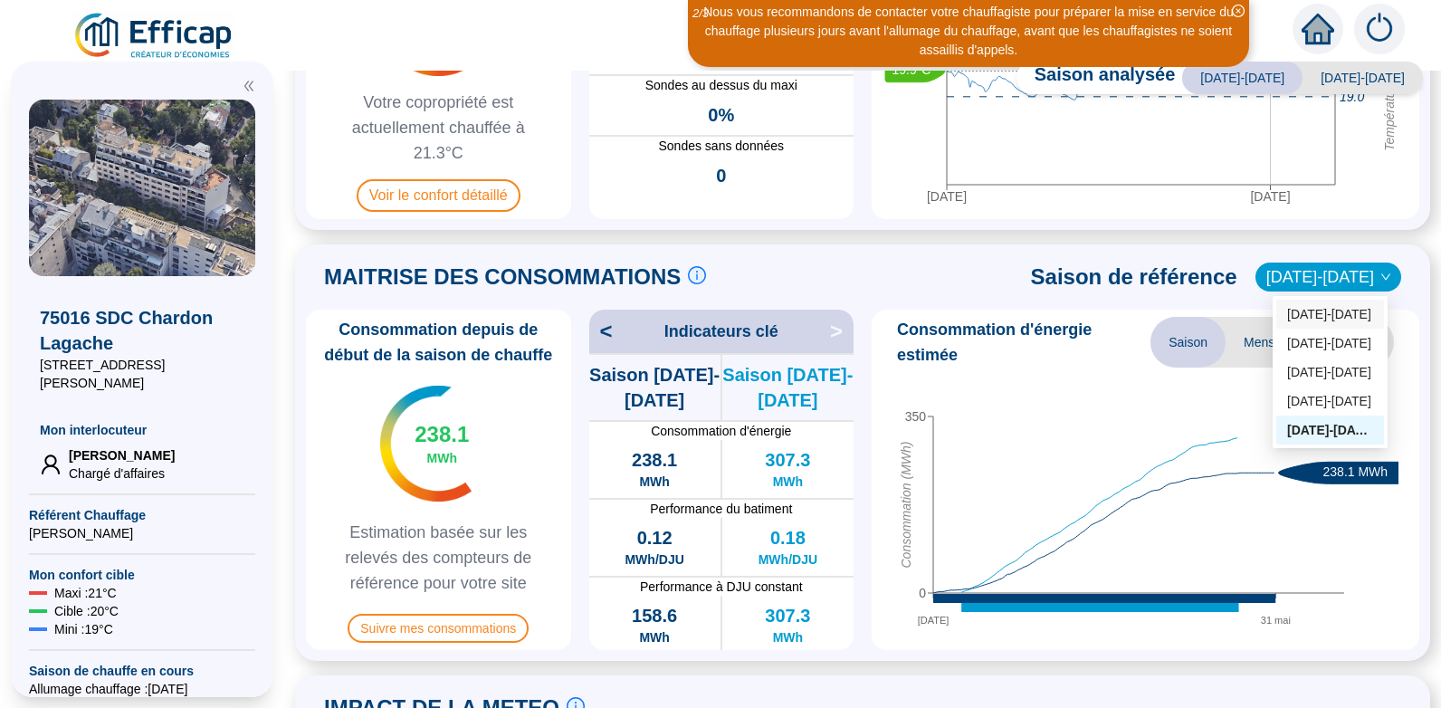
click at [1340, 316] on div "2023-2024" at bounding box center [1330, 314] width 86 height 19
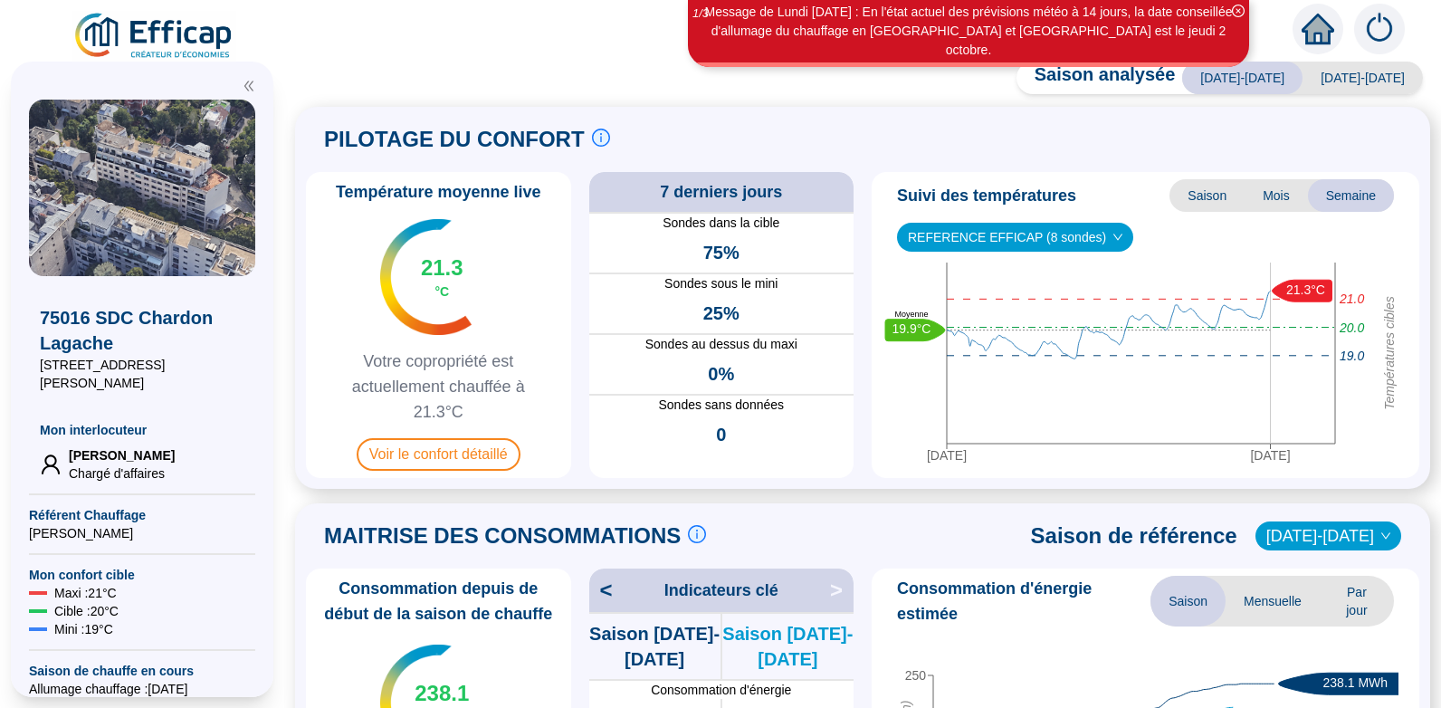
scroll to position [14, 0]
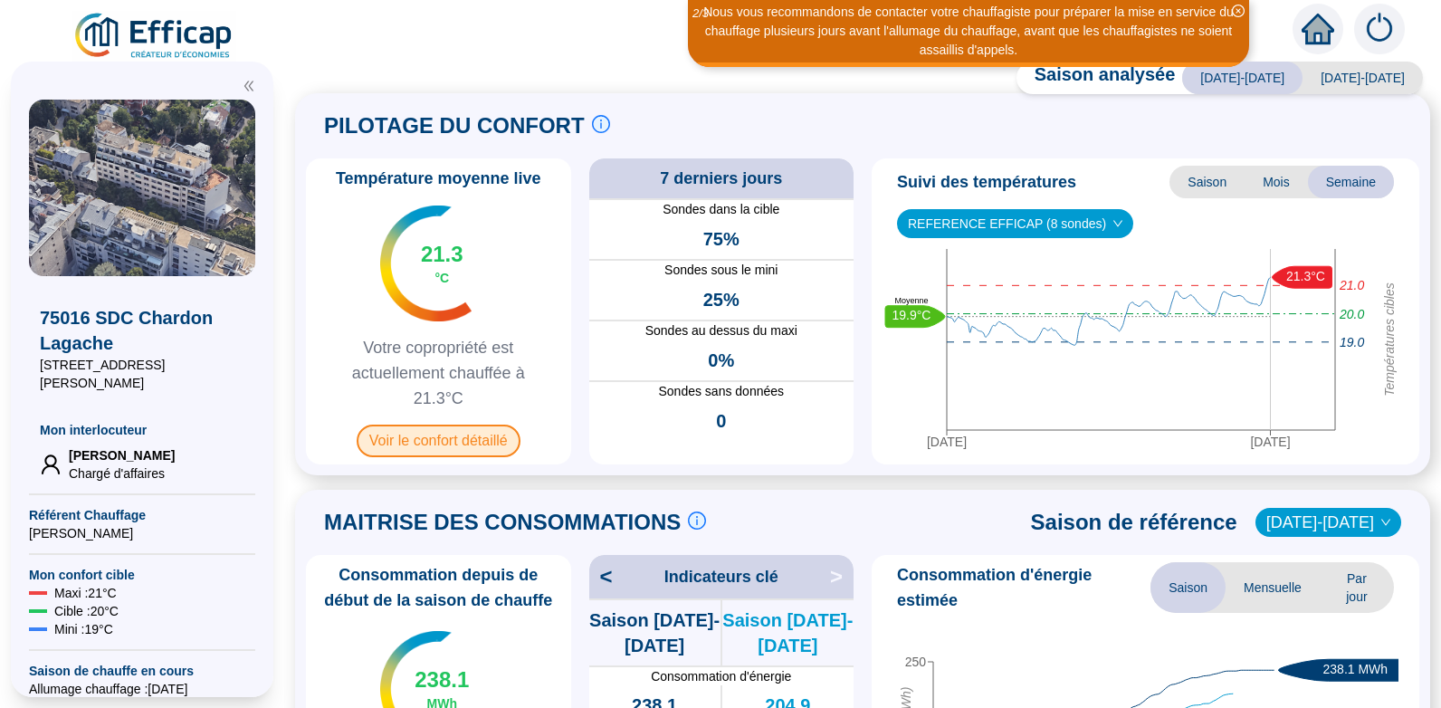
click at [451, 435] on span "Voir le confort détaillé" at bounding box center [439, 441] width 164 height 33
